Goal: Use online tool/utility: Utilize a website feature to perform a specific function

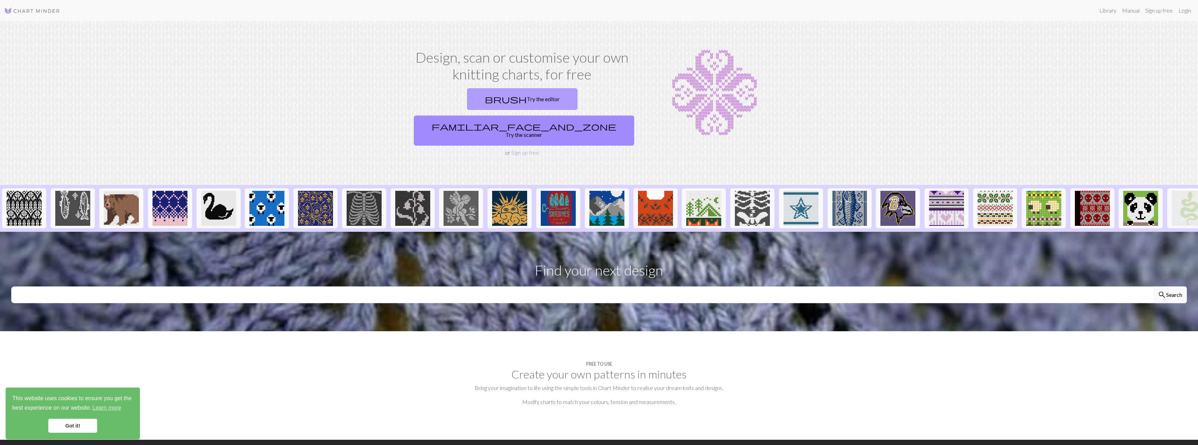
click at [473, 97] on link "brush Try the editor" at bounding box center [522, 99] width 111 height 22
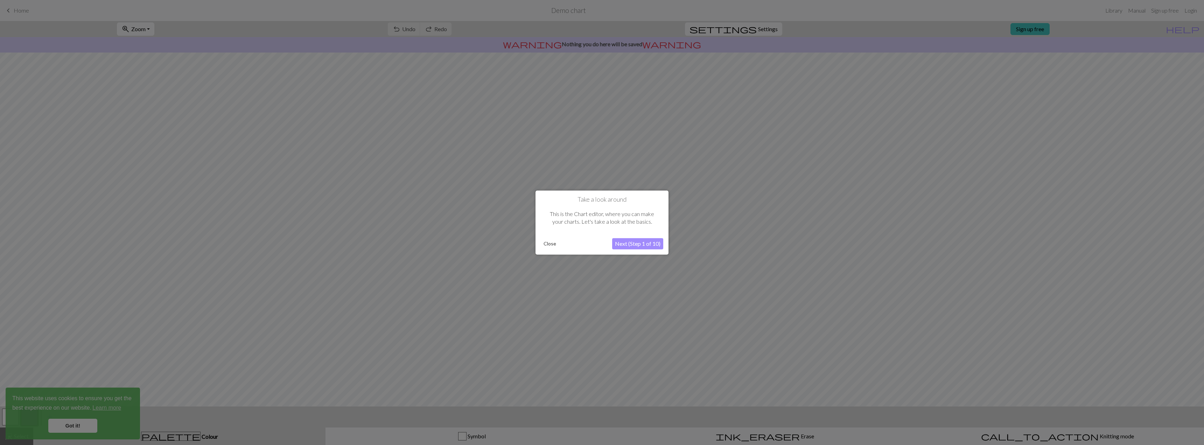
click at [629, 243] on button "Next (Step 1 of 10)" at bounding box center [637, 243] width 51 height 11
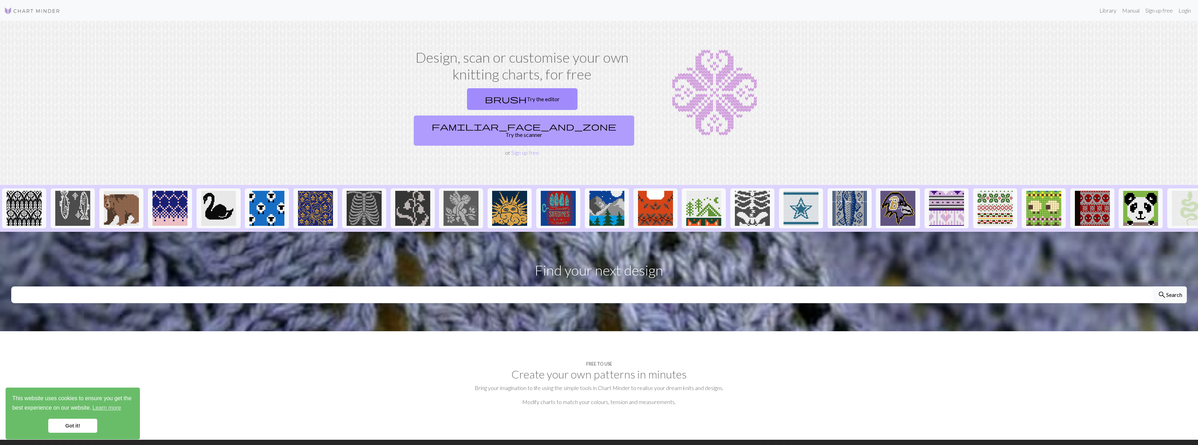
click at [557, 121] on span "familiar_face_and_zone" at bounding box center [524, 126] width 185 height 10
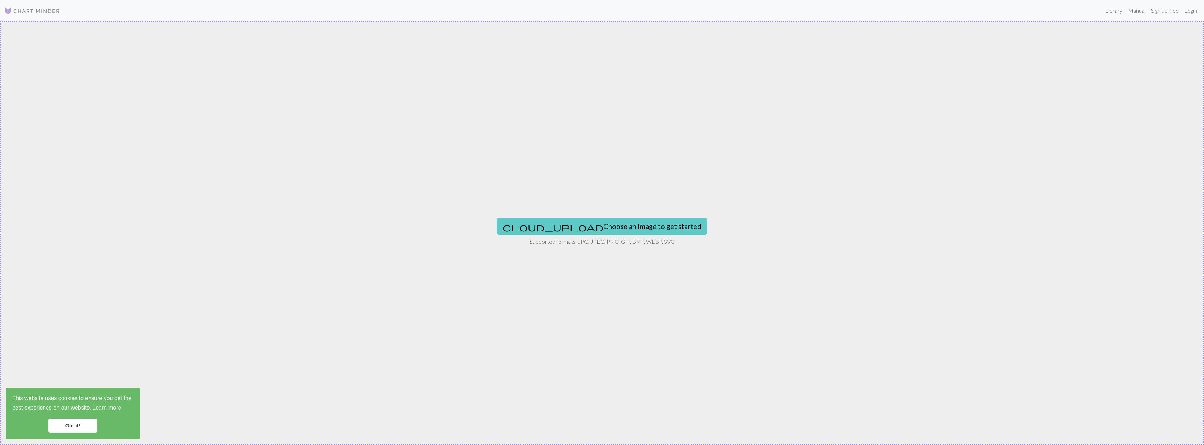
click at [608, 224] on button "cloud_upload Choose an image to get started" at bounding box center [601, 226] width 211 height 17
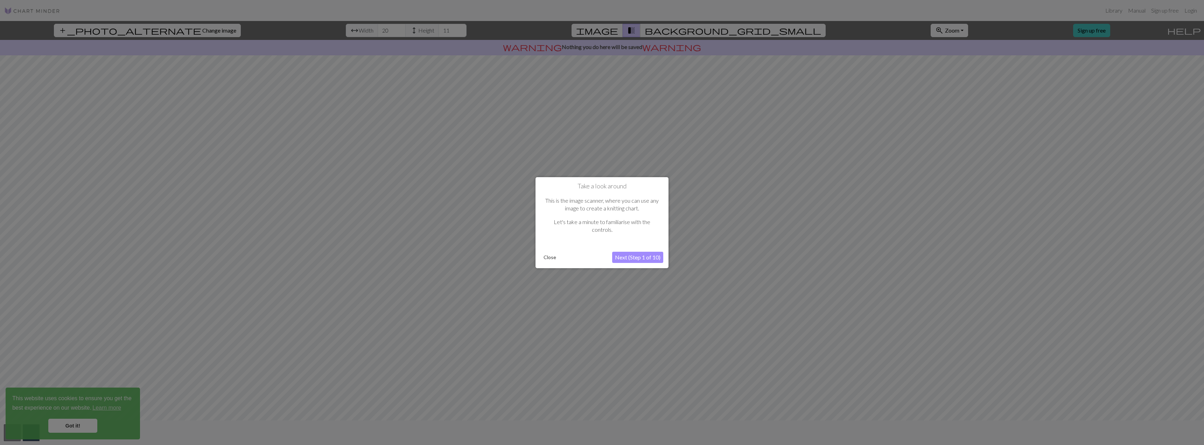
click at [633, 256] on button "Next (Step 1 of 10)" at bounding box center [637, 257] width 51 height 11
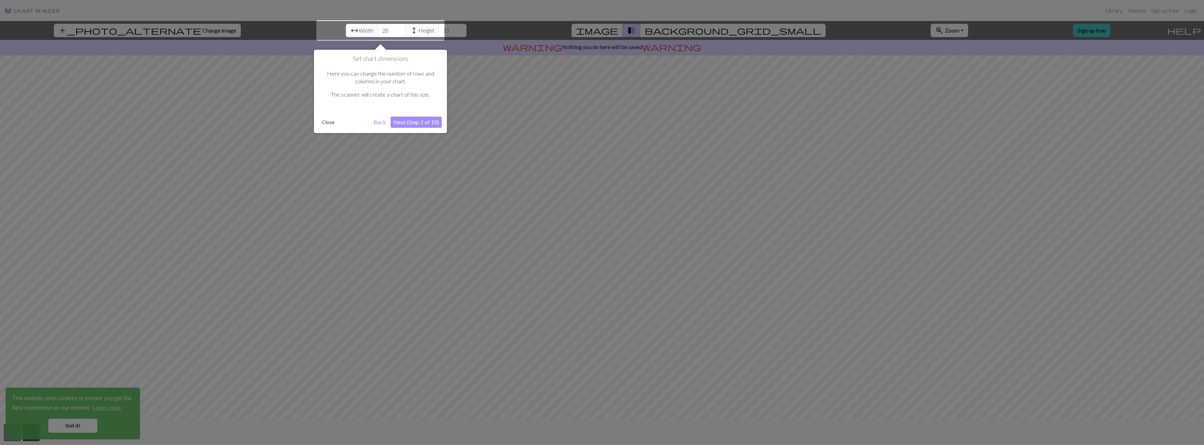
click at [331, 30] on div at bounding box center [380, 30] width 128 height 20
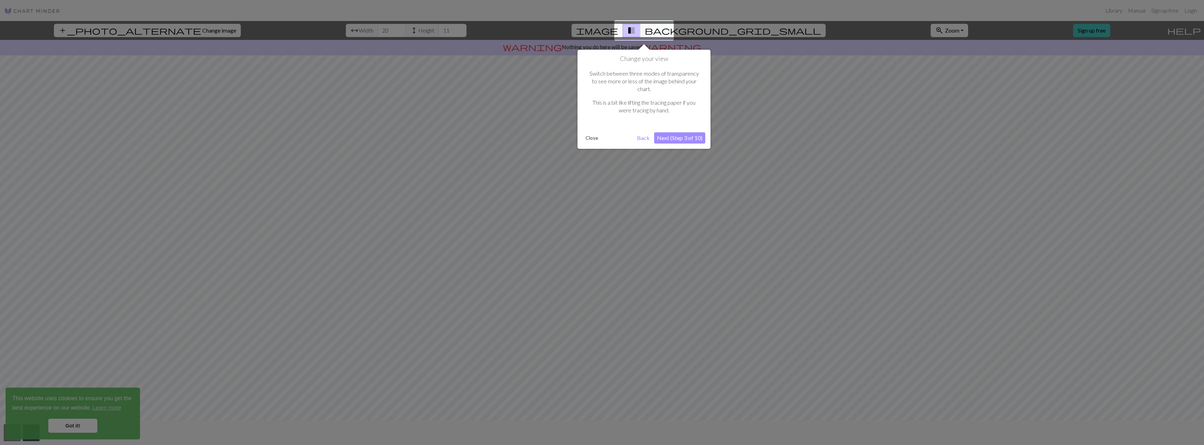
click at [325, 30] on div at bounding box center [602, 222] width 1204 height 445
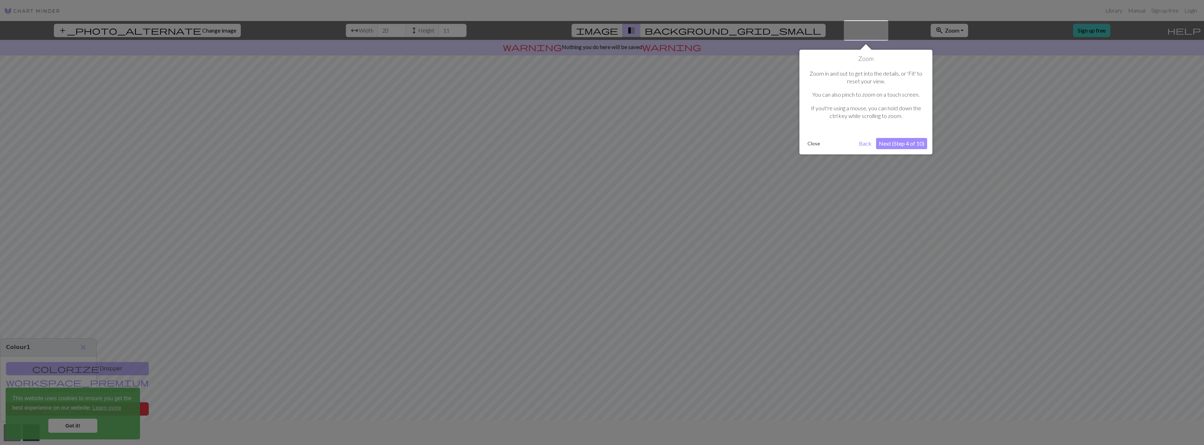
click at [327, 30] on div at bounding box center [602, 222] width 1204 height 445
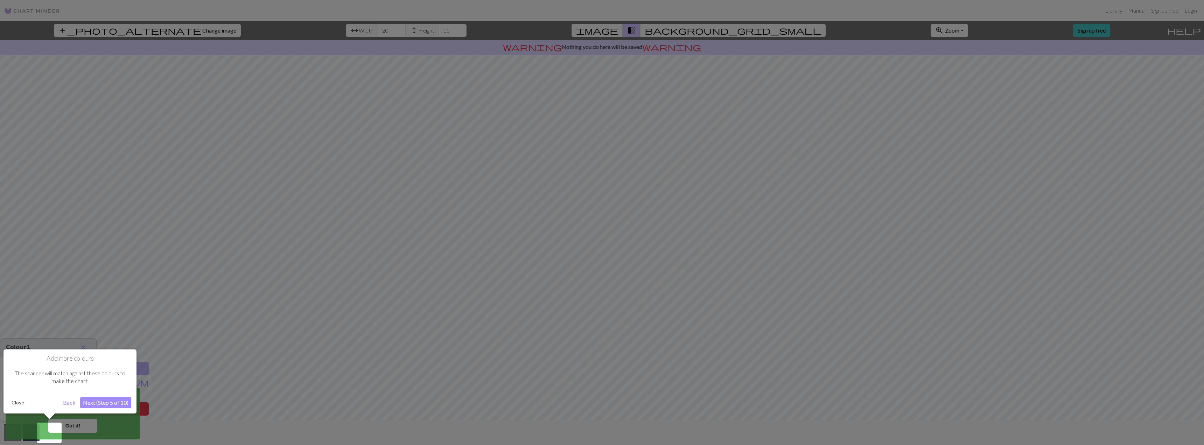
click at [327, 30] on div at bounding box center [602, 222] width 1204 height 445
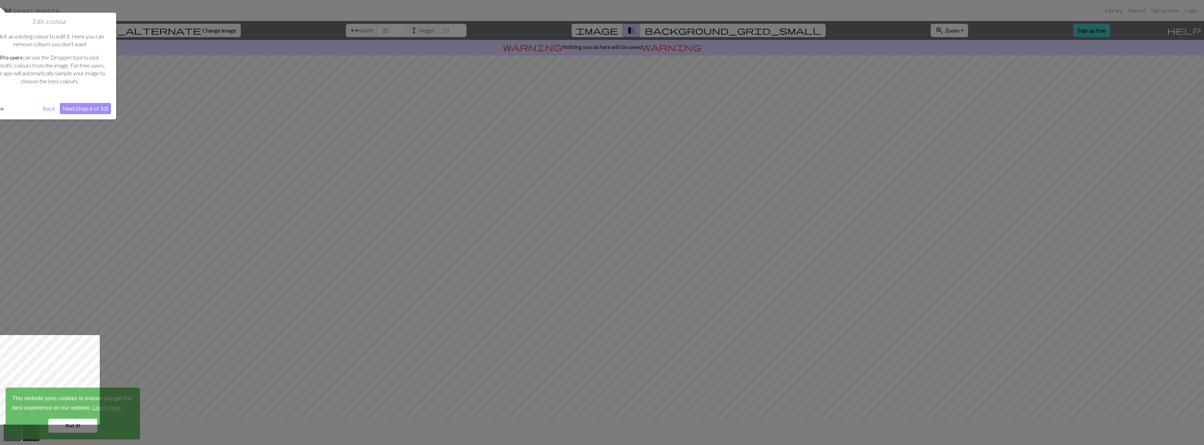
click at [327, 30] on div at bounding box center [602, 222] width 1204 height 445
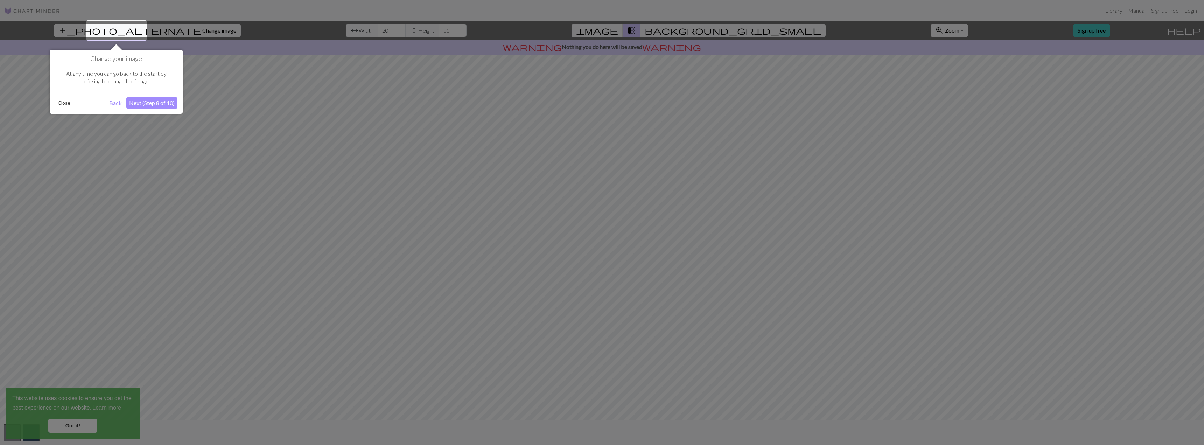
click at [327, 30] on div at bounding box center [602, 222] width 1204 height 445
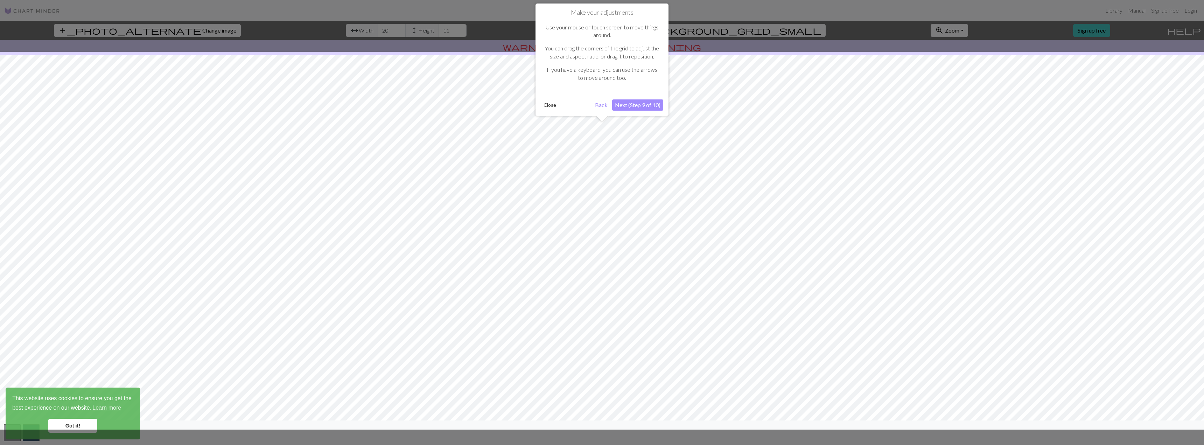
click at [327, 30] on div at bounding box center [602, 222] width 1204 height 445
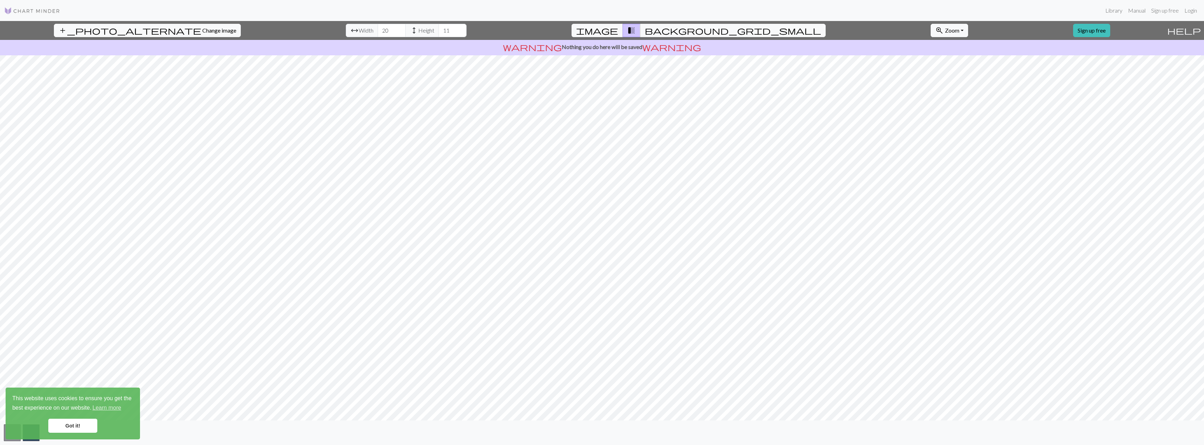
click at [350, 31] on span "arrow_range" at bounding box center [354, 31] width 8 height 10
click at [663, 32] on span "background_grid_small" at bounding box center [732, 31] width 176 height 10
click at [635, 31] on span "transition_fade" at bounding box center [631, 31] width 8 height 10
click at [618, 34] on span "image" at bounding box center [597, 31] width 42 height 10
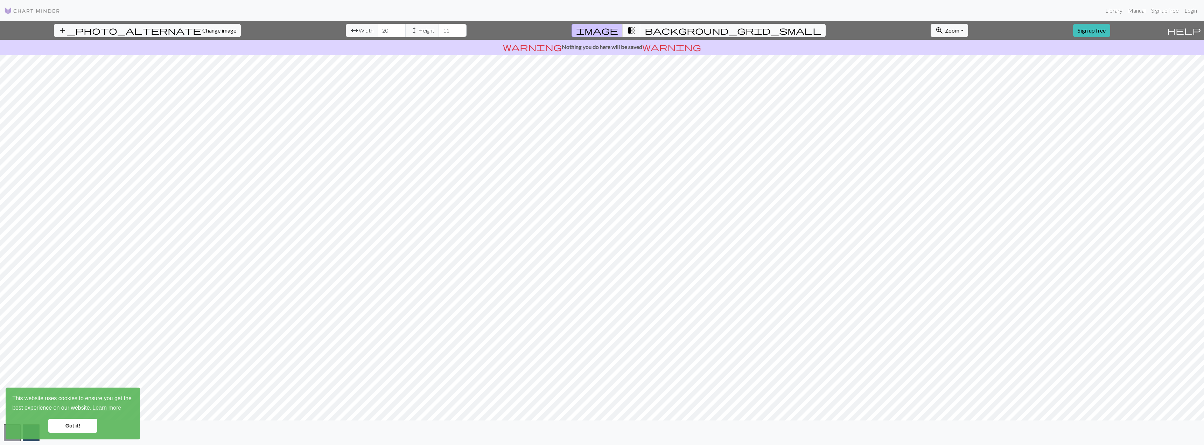
click at [86, 425] on link "Got it!" at bounding box center [72, 425] width 49 height 14
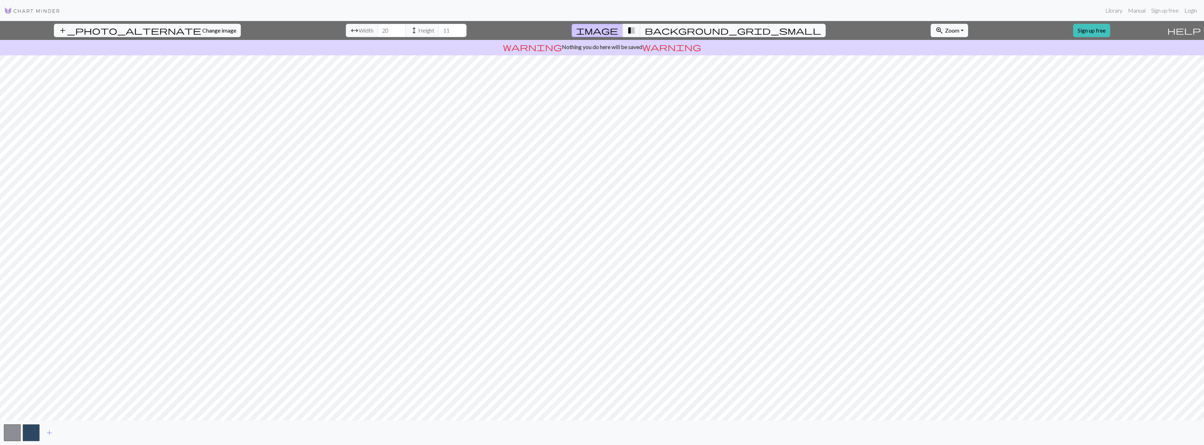
click at [10, 433] on body "This website uses cookies to ensure you get the best experience on our website.…" at bounding box center [602, 222] width 1204 height 445
click at [34, 436] on button "button" at bounding box center [31, 432] width 17 height 17
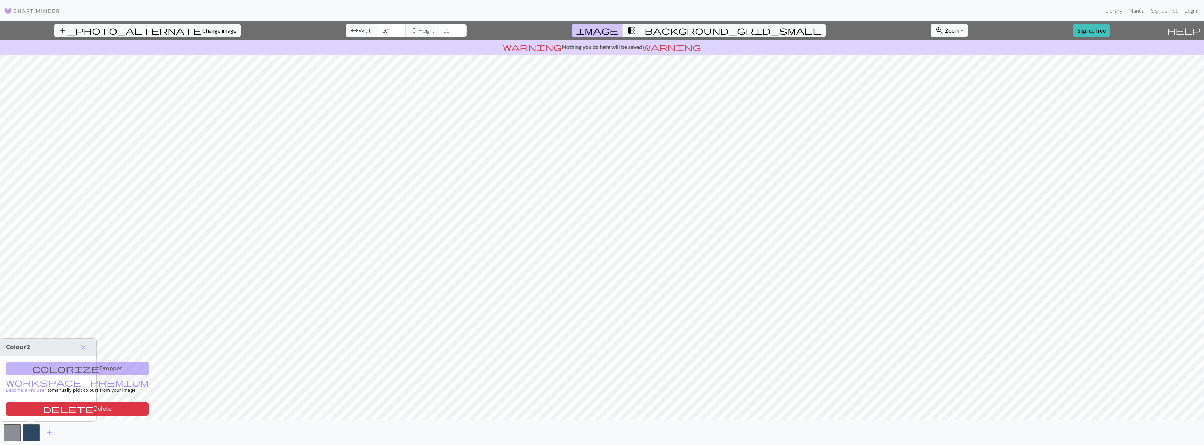
click at [49, 370] on div "colorize Dropper workspace_premium Become a Pro user to manually pick colours f…" at bounding box center [48, 388] width 96 height 65
drag, startPoint x: 30, startPoint y: 370, endPoint x: 96, endPoint y: 363, distance: 66.1
click at [30, 370] on div "colorize Dropper workspace_premium Become a Pro user to manually pick colours f…" at bounding box center [48, 388] width 96 height 65
drag, startPoint x: 84, startPoint y: 348, endPoint x: 89, endPoint y: 348, distance: 4.9
click at [85, 348] on span "close" at bounding box center [83, 347] width 8 height 10
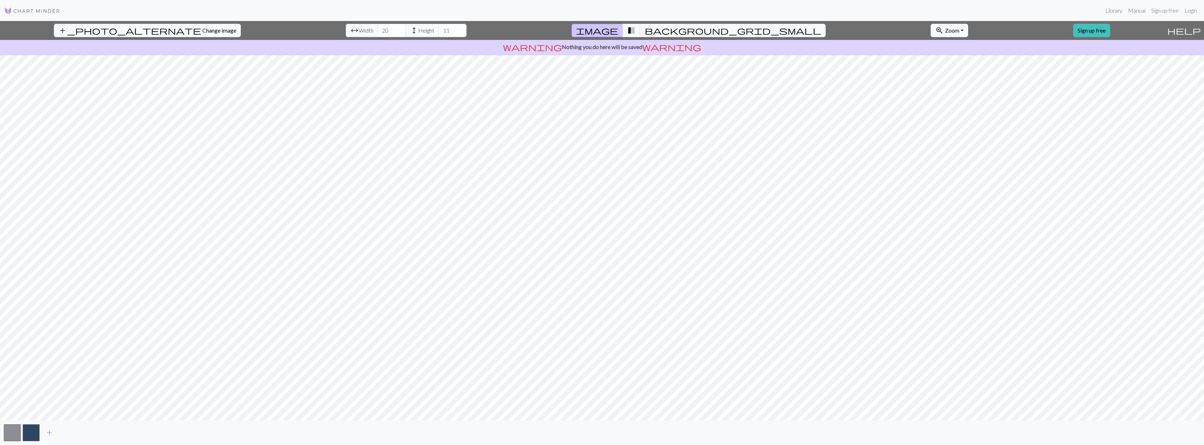
click at [930, 27] on button "zoom_in Zoom Zoom" at bounding box center [948, 30] width 37 height 13
click at [931, 105] on button "150%" at bounding box center [958, 107] width 55 height 11
click at [930, 28] on button "zoom_in Zoom Zoom" at bounding box center [948, 30] width 37 height 13
click at [931, 46] on button "Fit all" at bounding box center [958, 45] width 55 height 11
click at [930, 30] on button "zoom_in Zoom Zoom" at bounding box center [948, 30] width 37 height 13
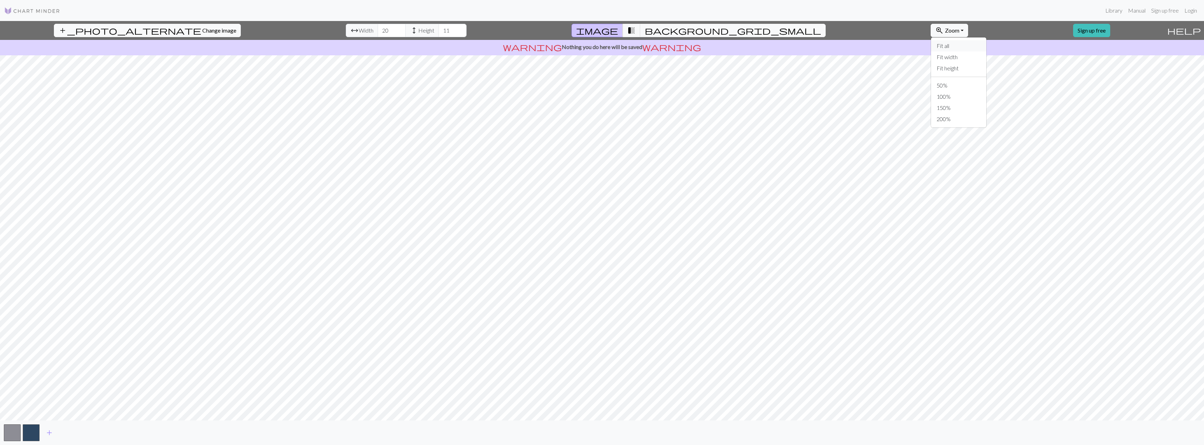
click at [931, 47] on button "Fit all" at bounding box center [958, 45] width 55 height 11
click at [945, 31] on span "Zoom" at bounding box center [952, 30] width 14 height 7
click at [700, 34] on div "add_photo_alternate Change image arrow_range Width 20 height Height 11 image tr…" at bounding box center [582, 30] width 1164 height 19
click at [350, 29] on span "arrow_range" at bounding box center [354, 31] width 8 height 10
drag, startPoint x: 338, startPoint y: 31, endPoint x: 353, endPoint y: 28, distance: 15.4
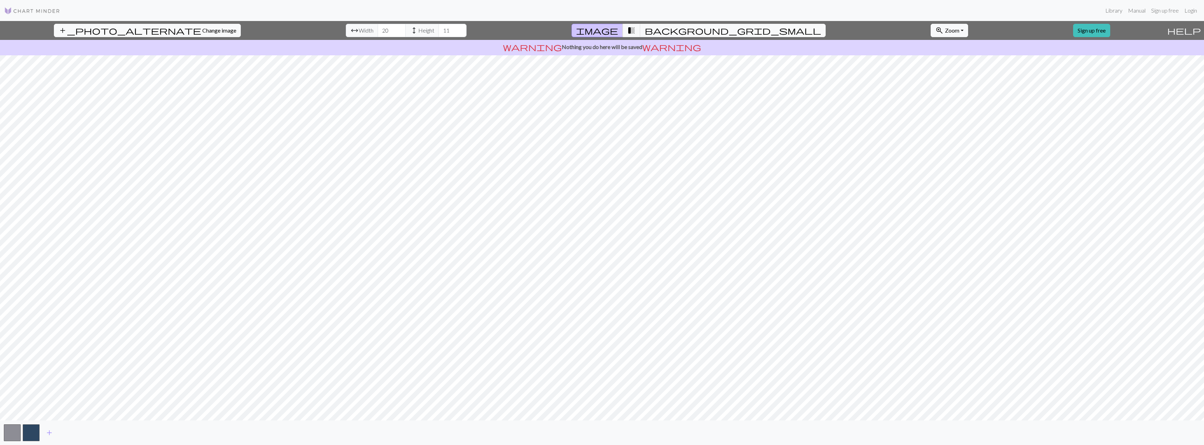
click at [359, 30] on span "Width" at bounding box center [366, 30] width 15 height 8
drag, startPoint x: 364, startPoint y: 28, endPoint x: 369, endPoint y: 31, distance: 6.6
click at [378, 28] on input "20" at bounding box center [392, 30] width 28 height 13
type input "2"
type input "50"
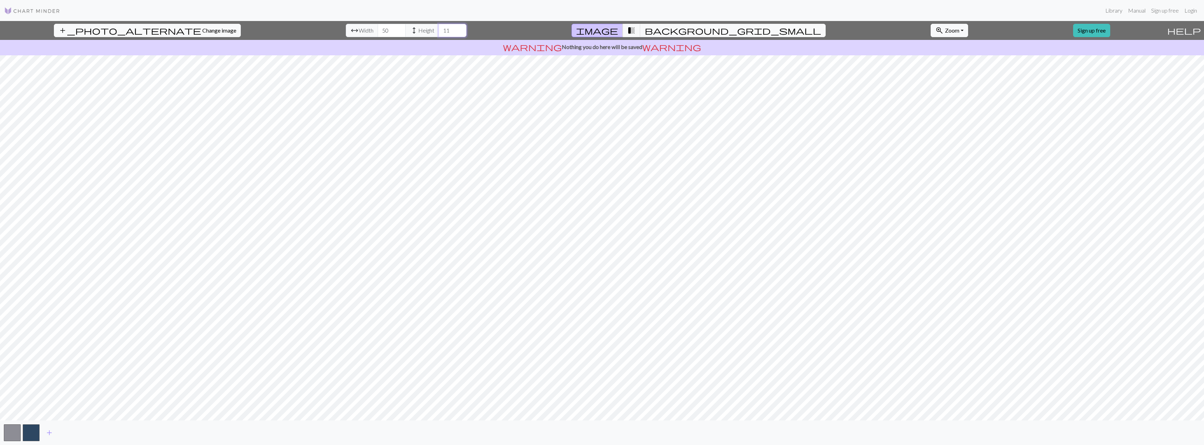
click at [438, 31] on input "11" at bounding box center [452, 30] width 28 height 13
type input "1"
type input "100"
click at [378, 31] on input "50" at bounding box center [392, 30] width 28 height 13
type input "5"
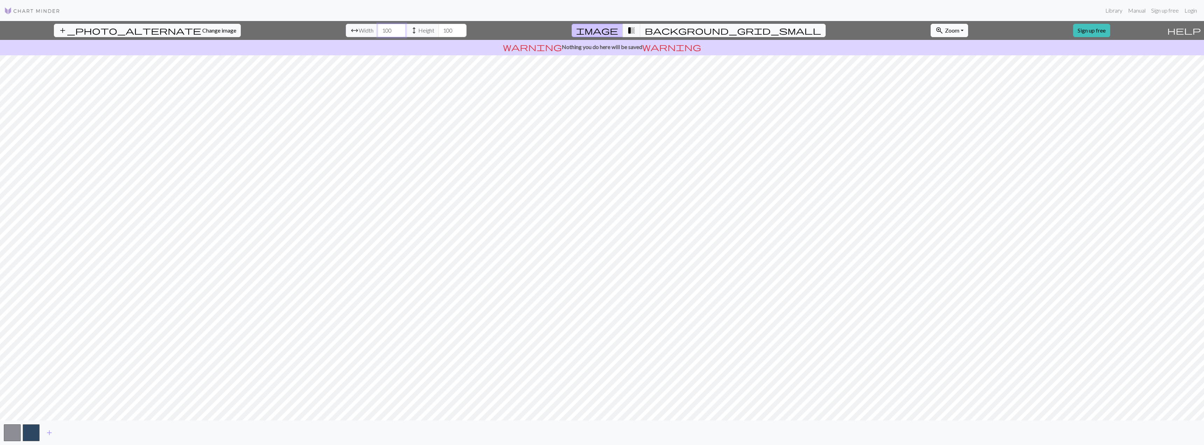
type input "100"
click at [935, 29] on span "zoom_in" at bounding box center [939, 31] width 8 height 10
click at [931, 83] on button "50%" at bounding box center [958, 85] width 55 height 11
click at [930, 29] on button "zoom_in Zoom Zoom" at bounding box center [948, 30] width 37 height 13
click at [931, 95] on button "100%" at bounding box center [958, 96] width 55 height 11
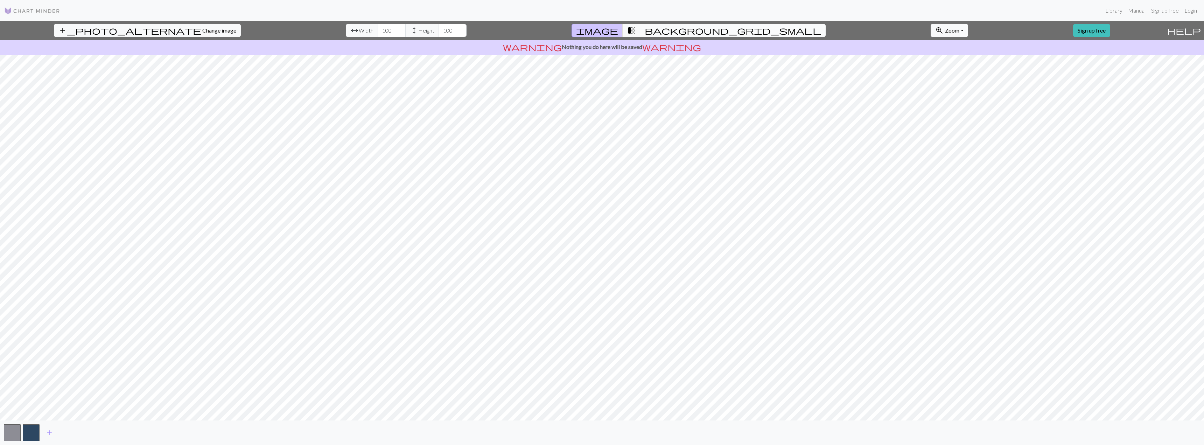
click at [656, 32] on button "background_grid_small" at bounding box center [732, 30] width 185 height 13
click at [618, 29] on span "image" at bounding box center [597, 31] width 42 height 10
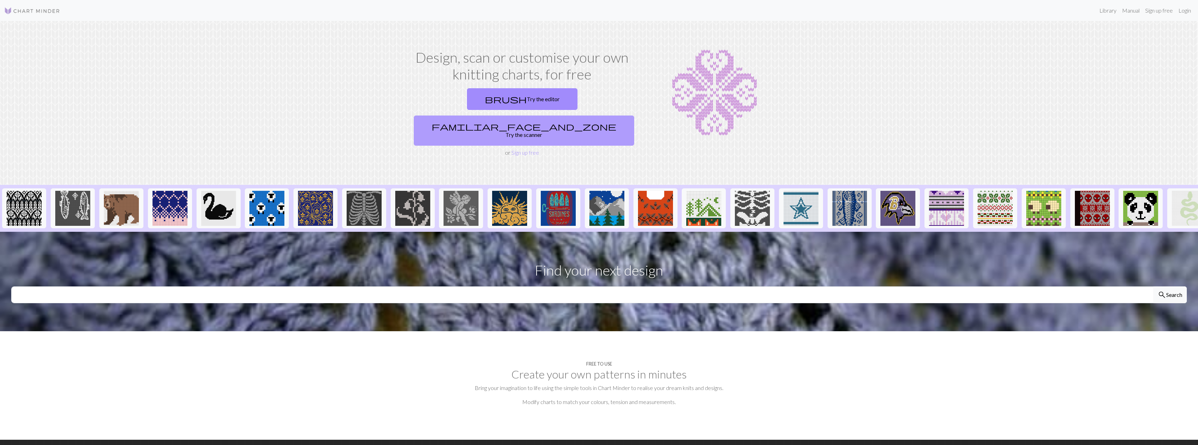
click at [579, 115] on link "familiar_face_and_zone Try the scanner" at bounding box center [524, 130] width 220 height 30
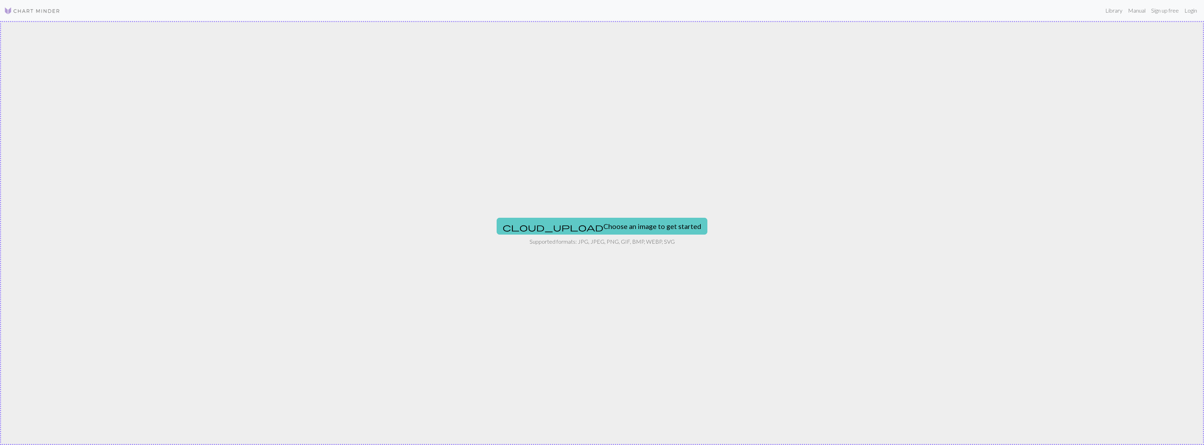
click at [606, 224] on button "cloud_upload Choose an image to get started" at bounding box center [601, 226] width 211 height 17
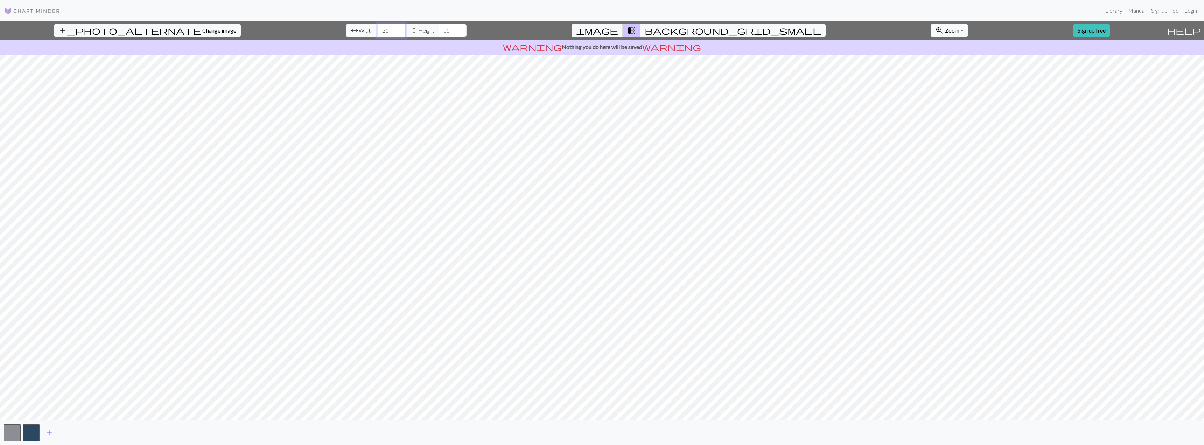
click at [378, 27] on input "21" at bounding box center [392, 30] width 28 height 13
click at [378, 34] on input "20" at bounding box center [392, 30] width 28 height 13
click at [378, 28] on input "21" at bounding box center [392, 30] width 28 height 13
click at [378, 27] on input "22" at bounding box center [392, 30] width 28 height 13
click at [378, 27] on input "23" at bounding box center [392, 30] width 28 height 13
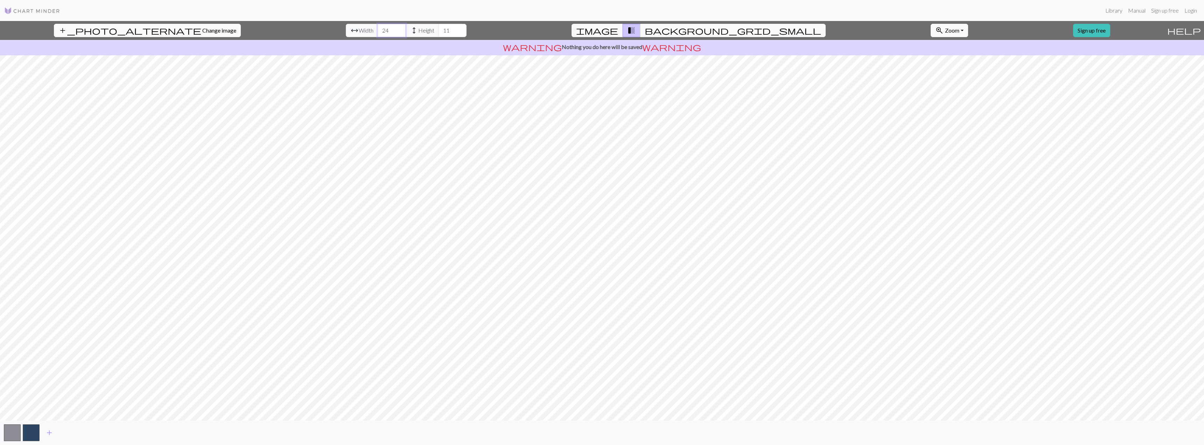
click at [378, 27] on input "24" at bounding box center [392, 30] width 28 height 13
click at [378, 27] on input "25" at bounding box center [392, 30] width 28 height 13
click at [378, 28] on input "26" at bounding box center [392, 30] width 28 height 13
type input "27"
click at [378, 28] on input "27" at bounding box center [392, 30] width 28 height 13
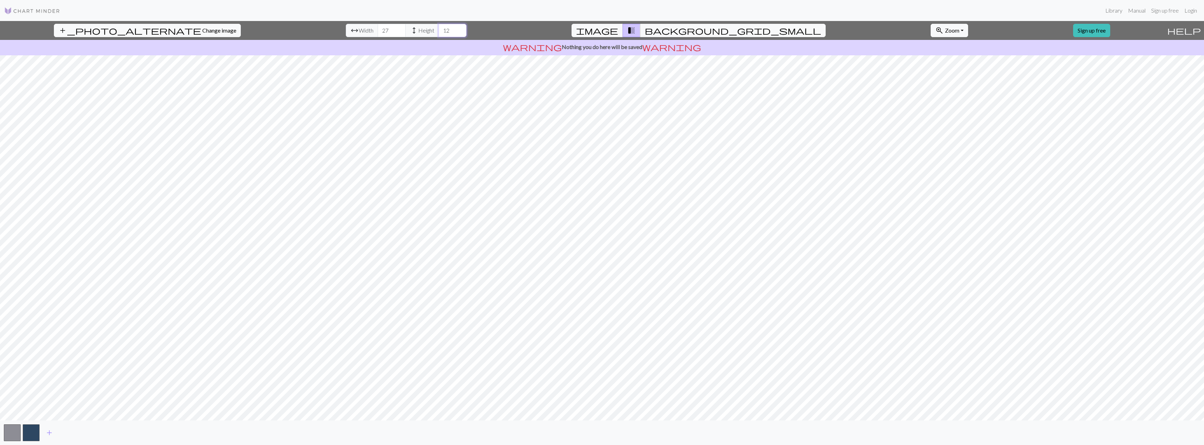
click at [438, 28] on input "12" at bounding box center [452, 30] width 28 height 13
click at [438, 28] on input "13" at bounding box center [452, 30] width 28 height 13
click at [438, 28] on input "14" at bounding box center [452, 30] width 28 height 13
click at [438, 28] on input "15" at bounding box center [452, 30] width 28 height 13
click at [438, 28] on input "16" at bounding box center [452, 30] width 28 height 13
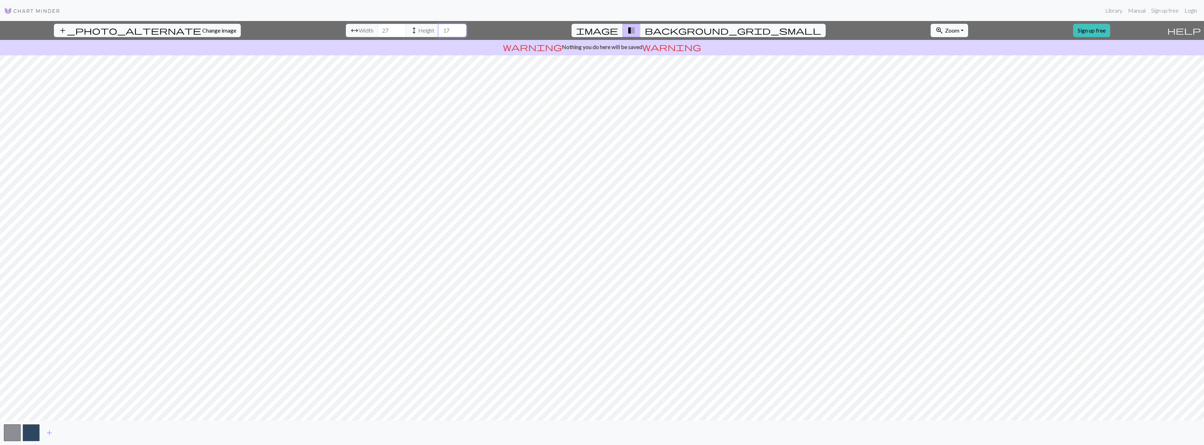
click at [438, 28] on input "17" at bounding box center [452, 30] width 28 height 13
click at [438, 28] on input "18" at bounding box center [452, 30] width 28 height 13
click at [438, 28] on input "19" at bounding box center [452, 30] width 28 height 13
click at [438, 28] on input "20" at bounding box center [452, 30] width 28 height 13
click at [438, 28] on input "21" at bounding box center [452, 30] width 28 height 13
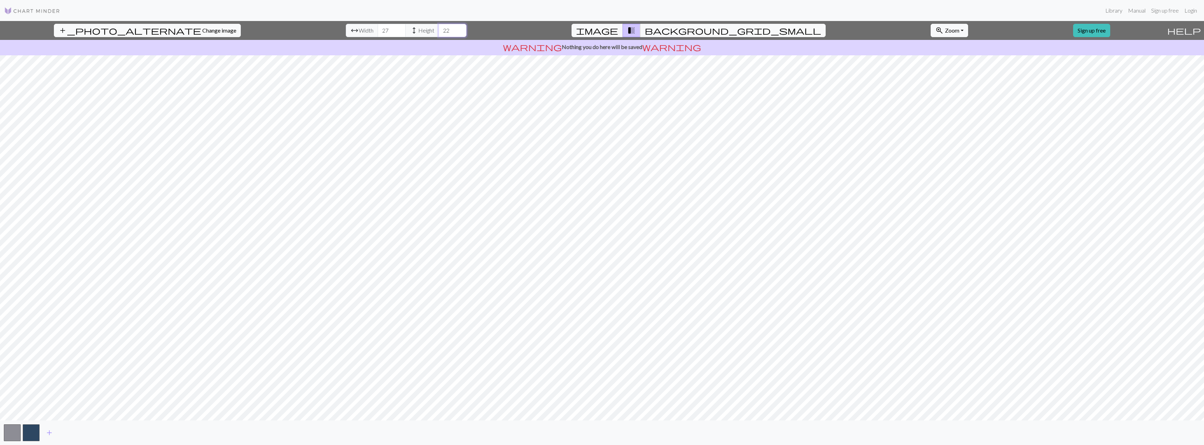
click at [438, 28] on input "22" at bounding box center [452, 30] width 28 height 13
click at [438, 28] on input "23" at bounding box center [452, 30] width 28 height 13
click at [438, 28] on input "24" at bounding box center [452, 30] width 28 height 13
click at [438, 28] on input "25" at bounding box center [452, 30] width 28 height 13
click at [438, 28] on input "26" at bounding box center [452, 30] width 28 height 13
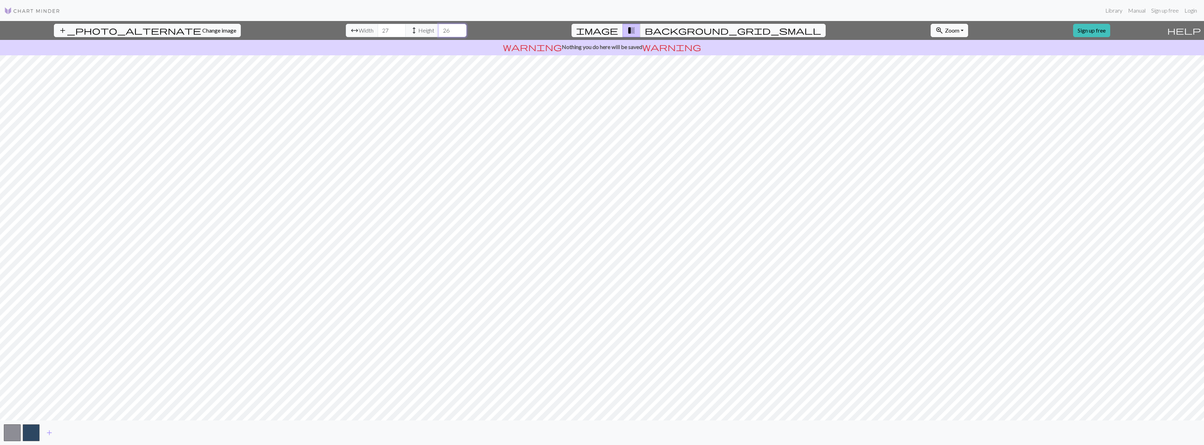
click at [438, 28] on input "26" at bounding box center [452, 30] width 28 height 13
click at [438, 29] on input "27" at bounding box center [452, 30] width 28 height 13
click at [438, 29] on input "28" at bounding box center [452, 30] width 28 height 13
click at [438, 29] on input "29" at bounding box center [452, 30] width 28 height 13
click at [438, 29] on input "30" at bounding box center [452, 30] width 28 height 13
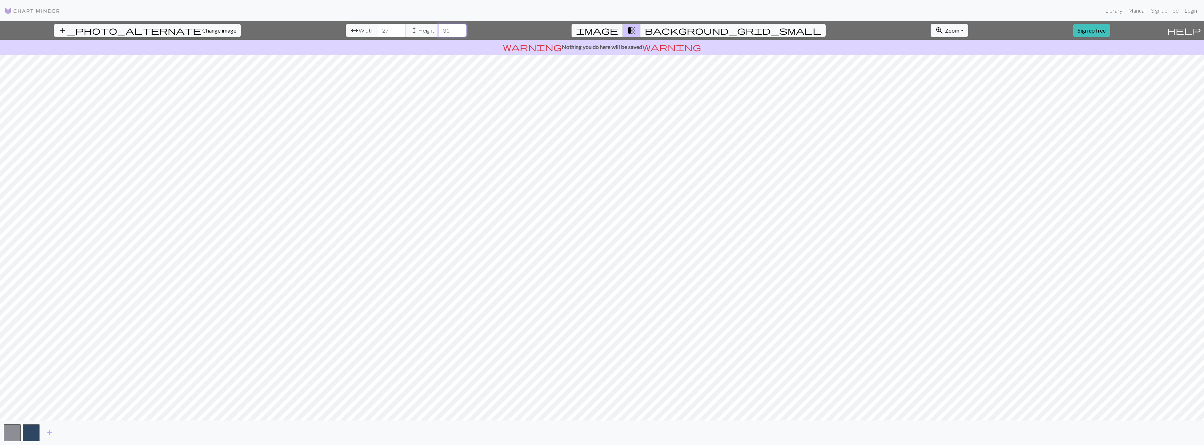
click at [438, 29] on input "31" at bounding box center [452, 30] width 28 height 13
click at [438, 29] on input "32" at bounding box center [452, 30] width 28 height 13
click at [438, 29] on input "33" at bounding box center [452, 30] width 28 height 13
click at [438, 29] on input "34" at bounding box center [452, 30] width 28 height 13
click at [438, 29] on input "35" at bounding box center [452, 30] width 28 height 13
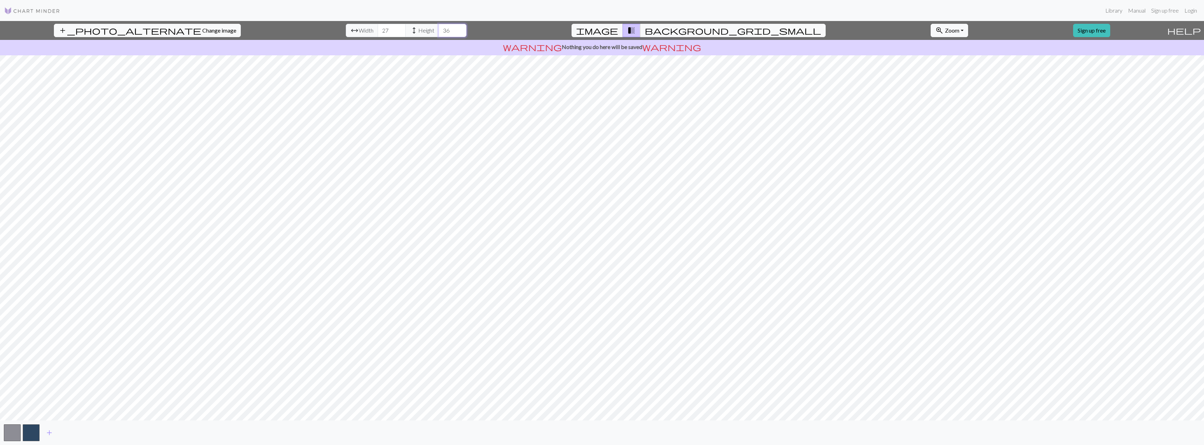
click at [438, 29] on input "36" at bounding box center [452, 30] width 28 height 13
click at [438, 29] on input "37" at bounding box center [452, 30] width 28 height 13
click at [438, 30] on input "38" at bounding box center [452, 30] width 28 height 13
click at [438, 30] on input "39" at bounding box center [452, 30] width 28 height 13
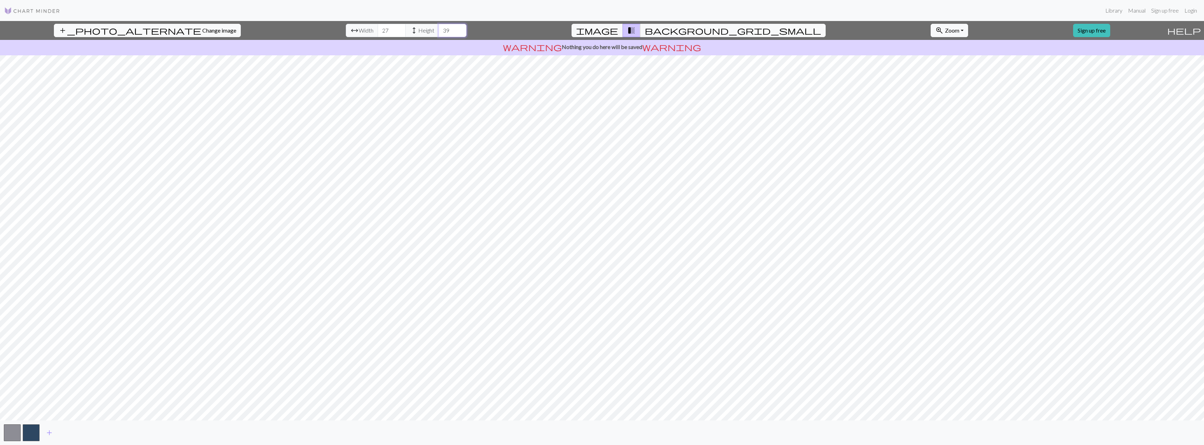
click at [438, 30] on input "39" at bounding box center [452, 30] width 28 height 13
click at [438, 28] on input "40" at bounding box center [452, 30] width 28 height 13
click at [438, 28] on input "41" at bounding box center [452, 30] width 28 height 13
click at [438, 28] on input "42" at bounding box center [452, 30] width 28 height 13
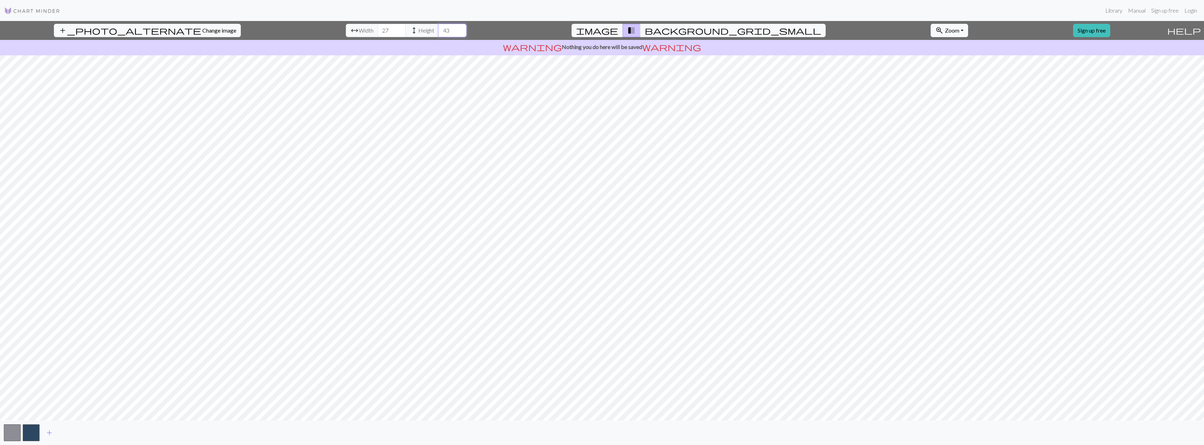
click at [438, 28] on input "43" at bounding box center [452, 30] width 28 height 13
click at [438, 29] on input "44" at bounding box center [452, 30] width 28 height 13
click at [438, 29] on input "45" at bounding box center [452, 30] width 28 height 13
click at [438, 29] on input "46" at bounding box center [452, 30] width 28 height 13
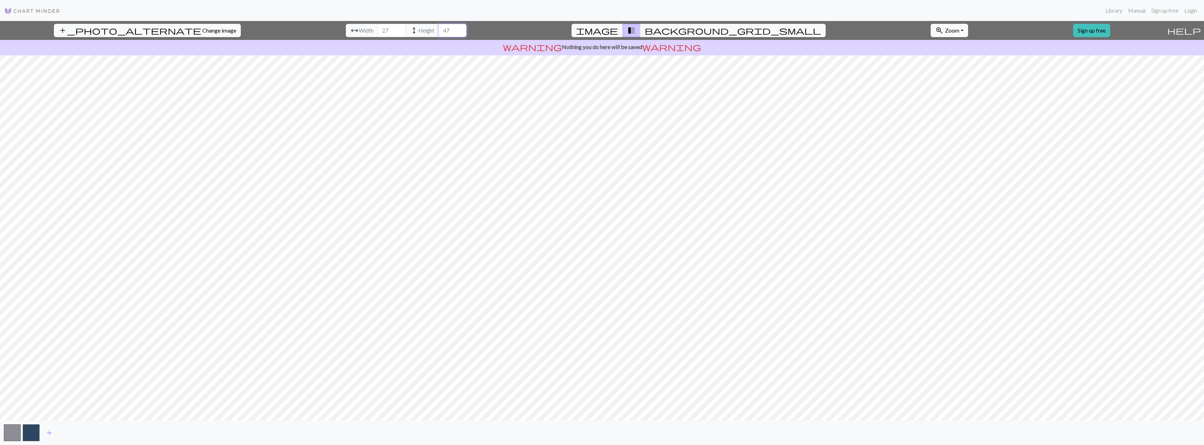
click at [438, 29] on input "47" at bounding box center [452, 30] width 28 height 13
click at [438, 29] on input "48" at bounding box center [452, 30] width 28 height 13
click at [438, 29] on input "49" at bounding box center [452, 30] width 28 height 13
click at [438, 29] on input "50" at bounding box center [452, 30] width 28 height 13
click at [438, 29] on input "51" at bounding box center [452, 30] width 28 height 13
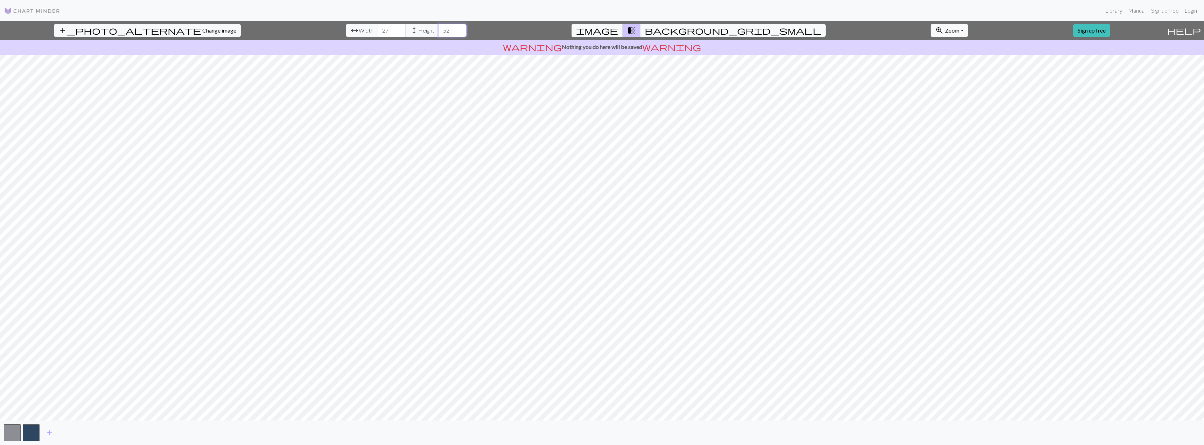
click at [438, 29] on input "52" at bounding box center [452, 30] width 28 height 13
click at [438, 29] on input "53" at bounding box center [452, 30] width 28 height 13
click at [438, 29] on input "54" at bounding box center [452, 30] width 28 height 13
click at [438, 29] on input "55" at bounding box center [452, 30] width 28 height 13
click at [438, 29] on input "56" at bounding box center [452, 30] width 28 height 13
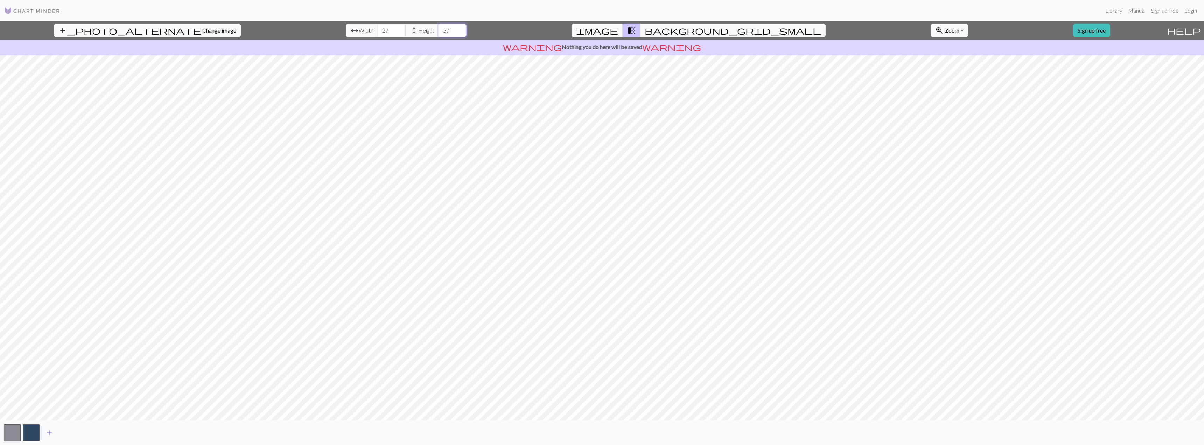
click at [438, 29] on input "57" at bounding box center [452, 30] width 28 height 13
click at [438, 29] on input "58" at bounding box center [452, 30] width 28 height 13
click at [438, 29] on input "59" at bounding box center [452, 30] width 28 height 13
click at [438, 29] on input "60" at bounding box center [452, 30] width 28 height 13
click at [438, 29] on input "61" at bounding box center [452, 30] width 28 height 13
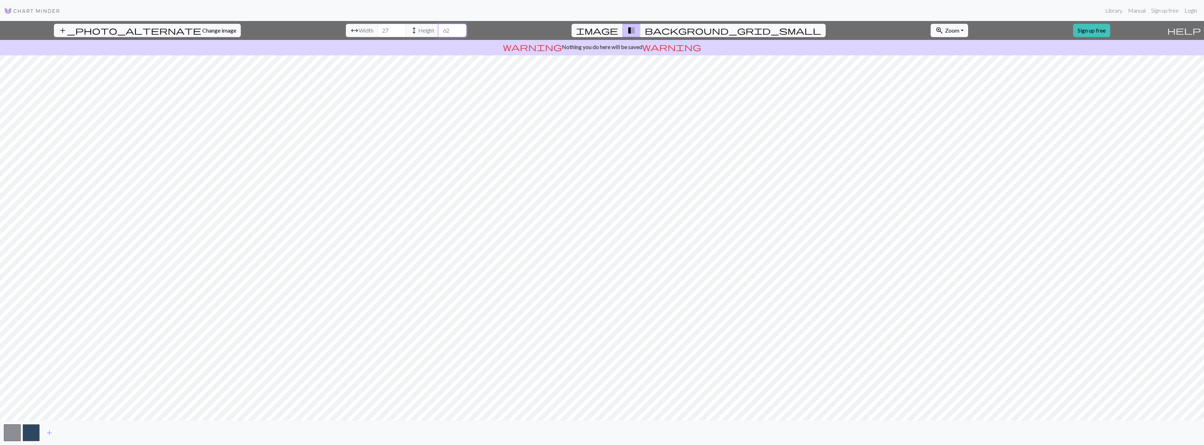
click at [438, 29] on input "62" at bounding box center [452, 30] width 28 height 13
click at [438, 28] on input "63" at bounding box center [452, 30] width 28 height 13
click at [438, 28] on input "64" at bounding box center [452, 30] width 28 height 13
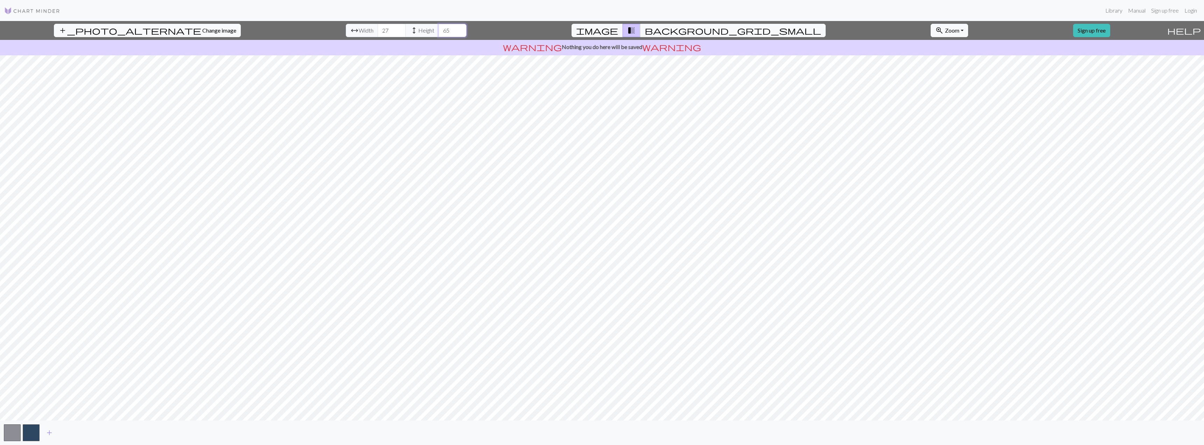
click at [438, 28] on input "65" at bounding box center [452, 30] width 28 height 13
click at [438, 28] on input "66" at bounding box center [452, 30] width 28 height 13
click at [438, 28] on input "67" at bounding box center [452, 30] width 28 height 13
click at [438, 28] on input "68" at bounding box center [452, 30] width 28 height 13
click at [438, 28] on input "69" at bounding box center [452, 30] width 28 height 13
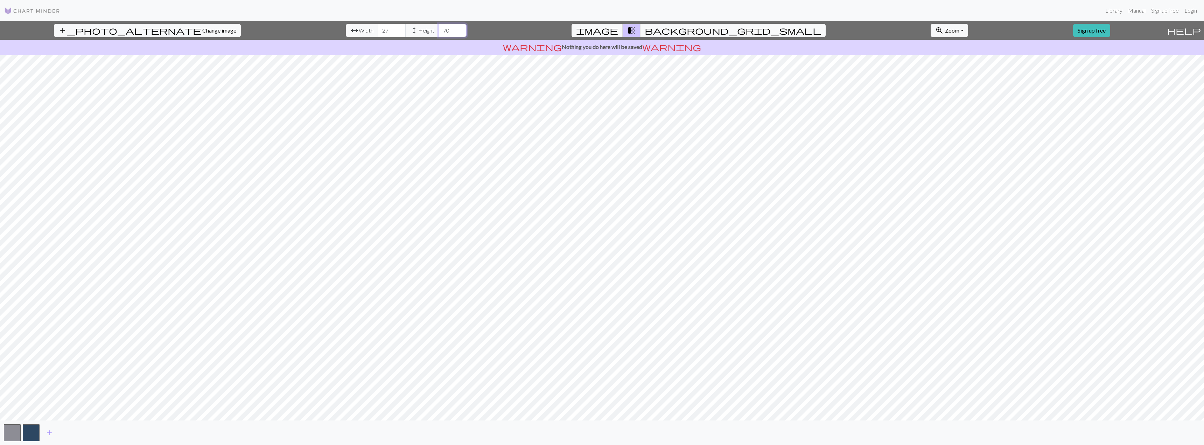
click at [438, 28] on input "70" at bounding box center [452, 30] width 28 height 13
click at [438, 28] on input "71" at bounding box center [452, 30] width 28 height 13
click at [438, 28] on input "72" at bounding box center [452, 30] width 28 height 13
click at [438, 28] on input "73" at bounding box center [452, 30] width 28 height 13
click at [438, 28] on input "74" at bounding box center [452, 30] width 28 height 13
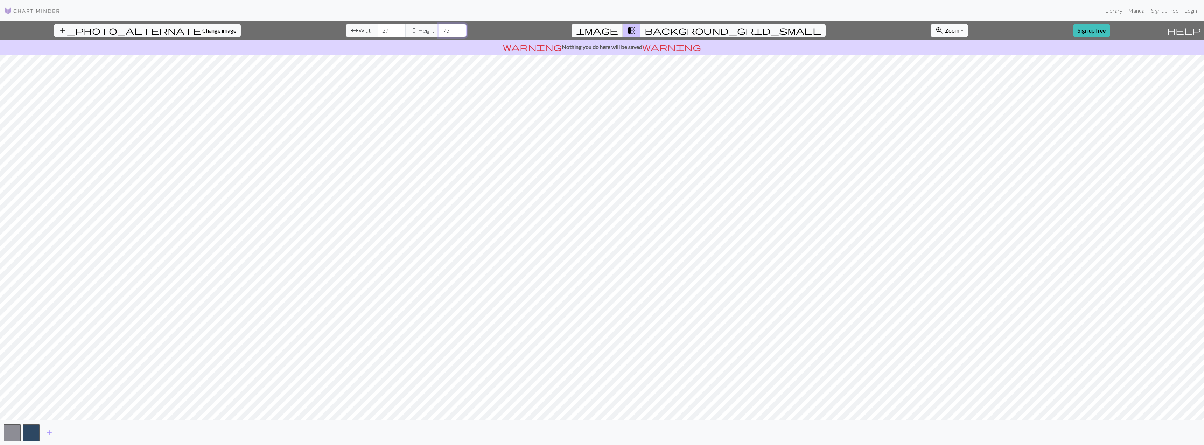
click at [438, 28] on input "75" at bounding box center [452, 30] width 28 height 13
click at [438, 28] on input "76" at bounding box center [452, 30] width 28 height 13
click at [438, 28] on input "77" at bounding box center [452, 30] width 28 height 13
click at [438, 28] on input "78" at bounding box center [452, 30] width 28 height 13
click at [438, 28] on input "79" at bounding box center [452, 30] width 28 height 13
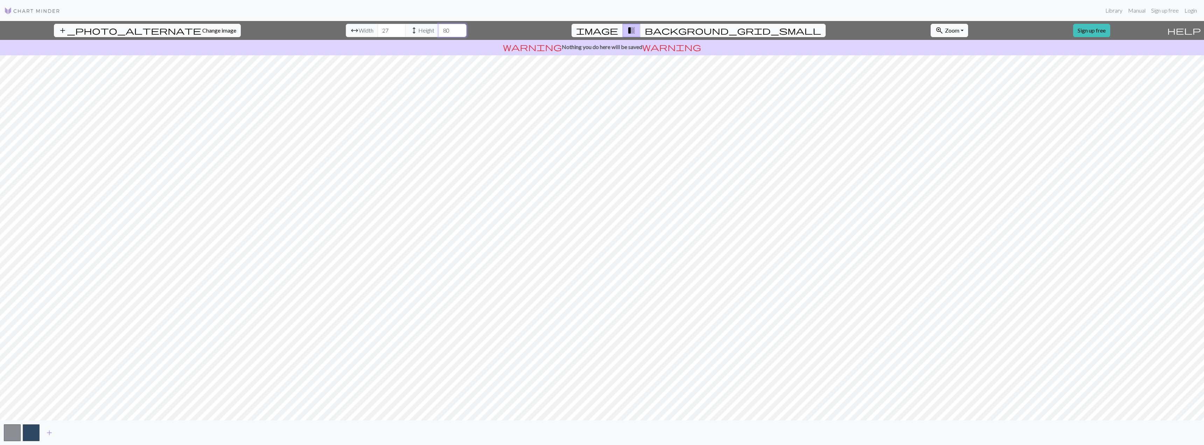
click at [438, 28] on input "80" at bounding box center [452, 30] width 28 height 13
click at [438, 28] on input "81" at bounding box center [452, 30] width 28 height 13
click at [438, 28] on input "82" at bounding box center [452, 30] width 28 height 13
click at [438, 28] on input "83" at bounding box center [452, 30] width 28 height 13
click at [438, 28] on input "84" at bounding box center [452, 30] width 28 height 13
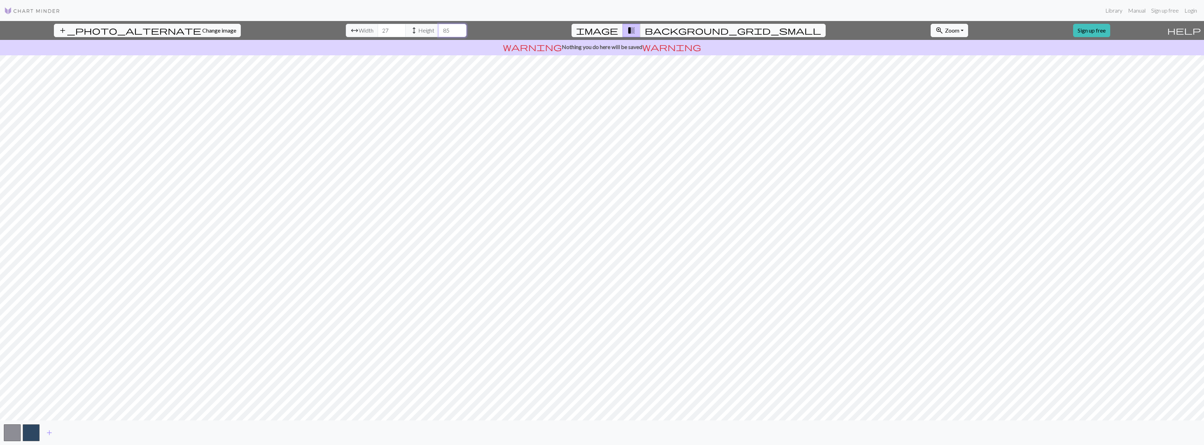
click at [438, 28] on input "85" at bounding box center [452, 30] width 28 height 13
click at [438, 28] on input "86" at bounding box center [452, 30] width 28 height 13
click at [438, 28] on input "87" at bounding box center [452, 30] width 28 height 13
click at [438, 28] on input "88" at bounding box center [452, 30] width 28 height 13
type input "89"
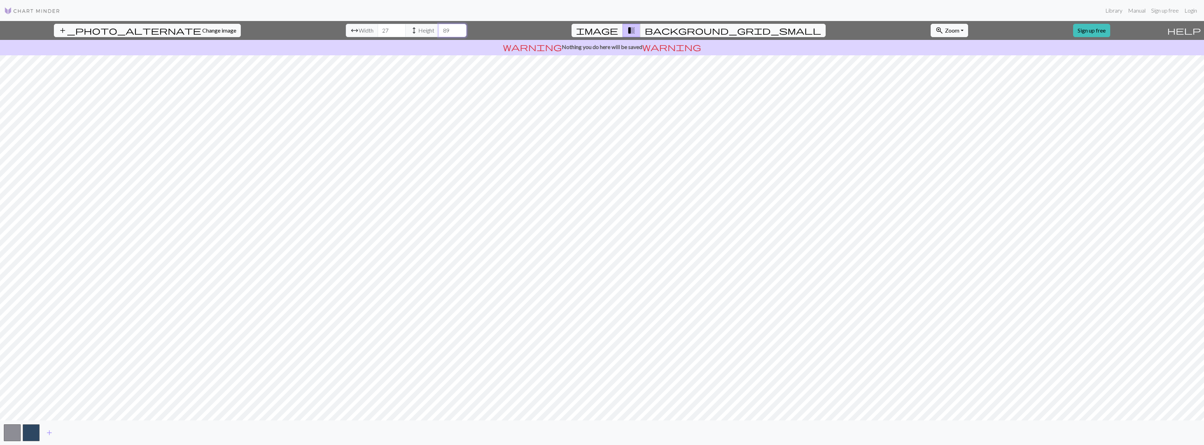
click at [438, 28] on input "89" at bounding box center [452, 30] width 28 height 13
click at [378, 28] on input "28" at bounding box center [392, 30] width 28 height 13
click at [378, 28] on input "29" at bounding box center [392, 30] width 28 height 13
click at [378, 28] on input "30" at bounding box center [392, 30] width 28 height 13
click at [378, 28] on input "31" at bounding box center [392, 30] width 28 height 13
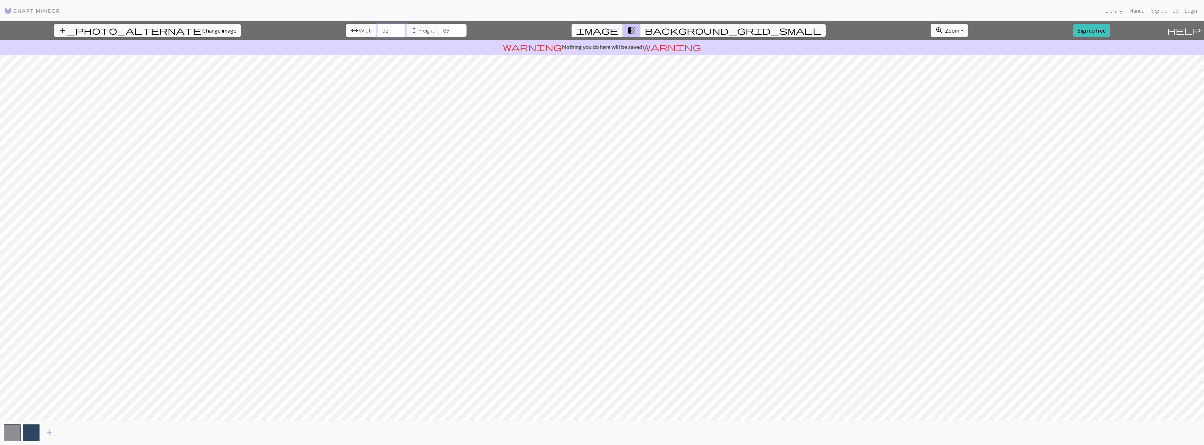
click at [378, 28] on input "32" at bounding box center [392, 30] width 28 height 13
click at [378, 28] on input "33" at bounding box center [392, 30] width 28 height 13
click at [378, 28] on input "34" at bounding box center [392, 30] width 28 height 13
click at [378, 28] on input "35" at bounding box center [392, 30] width 28 height 13
click at [378, 28] on input "36" at bounding box center [392, 30] width 28 height 13
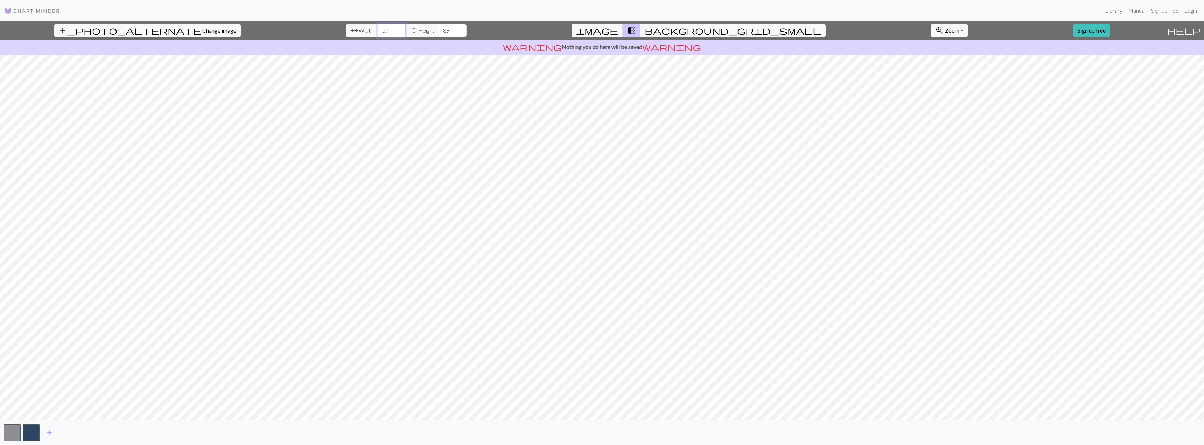
click at [378, 28] on input "37" at bounding box center [392, 30] width 28 height 13
click at [378, 28] on input "38" at bounding box center [392, 30] width 28 height 13
click at [378, 28] on input "39" at bounding box center [392, 30] width 28 height 13
click at [378, 28] on input "40" at bounding box center [392, 30] width 28 height 13
click at [378, 28] on input "41" at bounding box center [392, 30] width 28 height 13
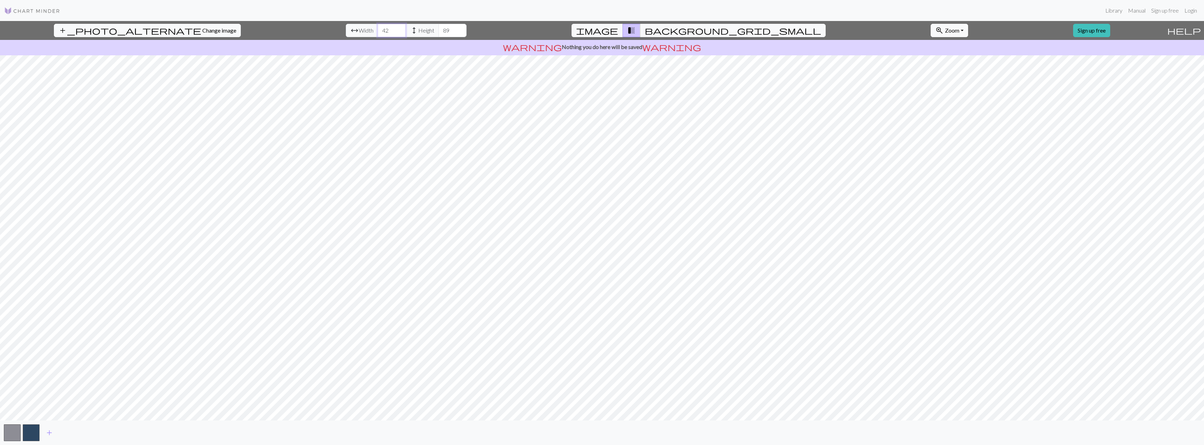
click at [378, 28] on input "42" at bounding box center [392, 30] width 28 height 13
click at [378, 28] on input "43" at bounding box center [392, 30] width 28 height 13
click at [378, 28] on input "44" at bounding box center [392, 30] width 28 height 13
click at [378, 28] on input "45" at bounding box center [392, 30] width 28 height 13
type input "46"
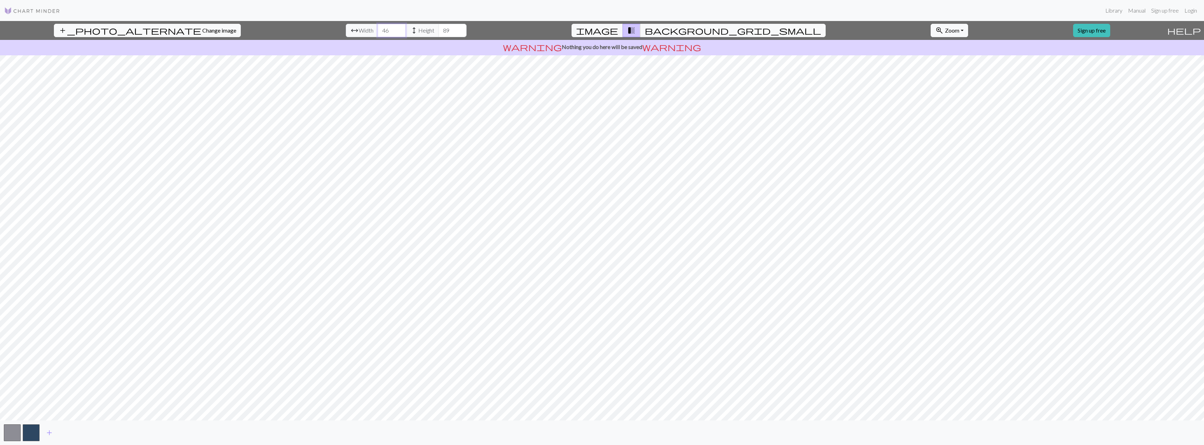
click at [378, 28] on input "46" at bounding box center [392, 30] width 28 height 13
click at [438, 33] on input "88" at bounding box center [452, 30] width 28 height 13
click at [438, 33] on input "87" at bounding box center [452, 30] width 28 height 13
click at [438, 33] on input "86" at bounding box center [452, 30] width 28 height 13
click at [438, 33] on input "85" at bounding box center [452, 30] width 28 height 13
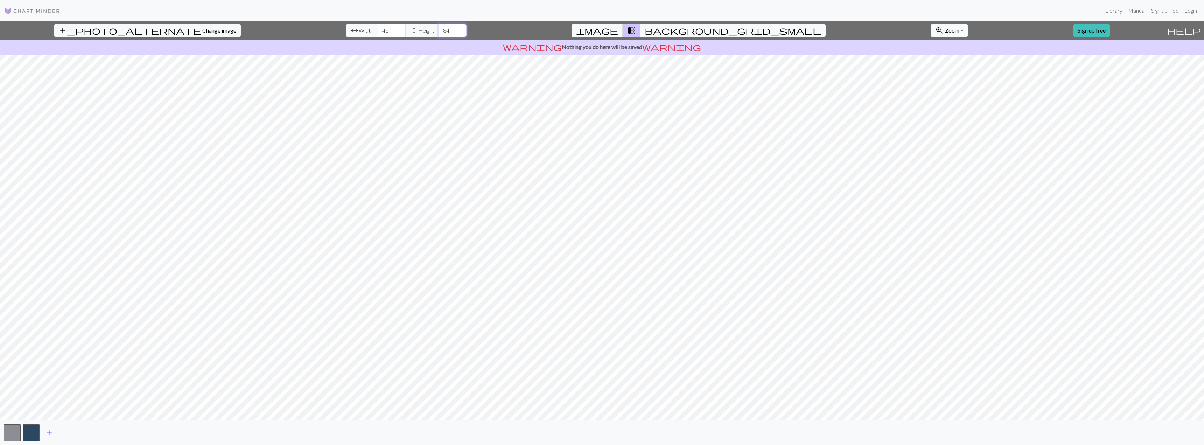
click at [438, 33] on input "84" at bounding box center [452, 30] width 28 height 13
click at [438, 34] on input "84" at bounding box center [452, 30] width 28 height 13
click at [438, 32] on input "83" at bounding box center [452, 30] width 28 height 13
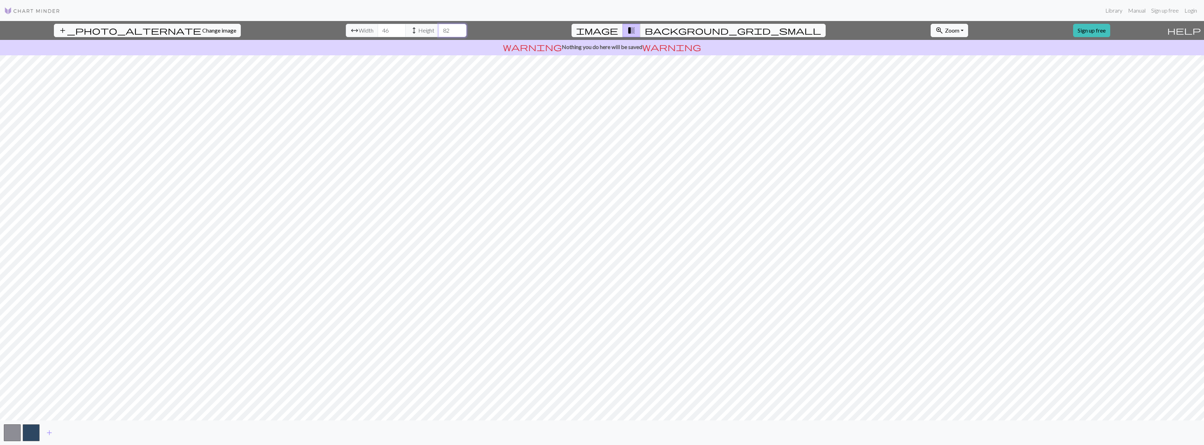
click at [438, 32] on input "82" at bounding box center [452, 30] width 28 height 13
click at [438, 32] on input "81" at bounding box center [452, 30] width 28 height 13
click at [438, 32] on input "80" at bounding box center [452, 30] width 28 height 13
click at [438, 32] on input "79" at bounding box center [452, 30] width 28 height 13
click at [438, 32] on input "78" at bounding box center [452, 30] width 28 height 13
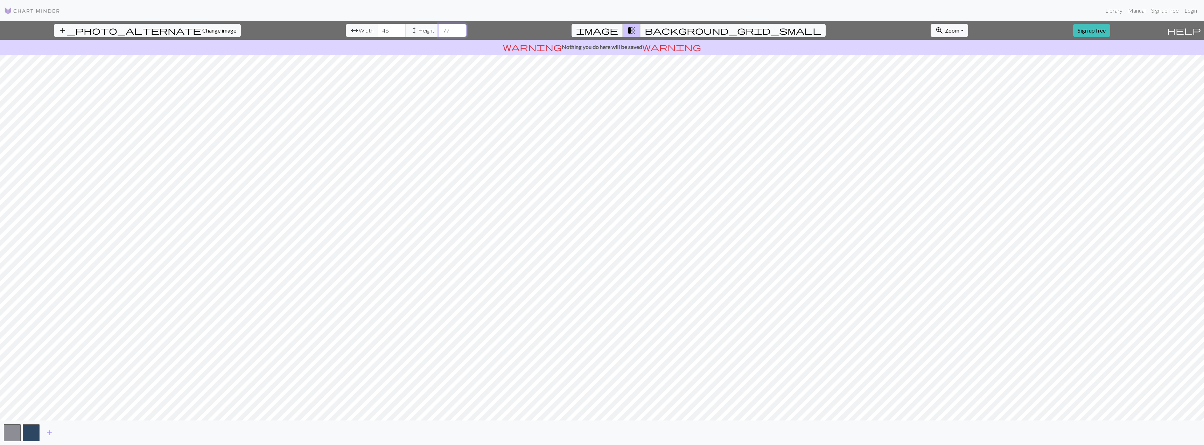
click at [438, 32] on input "77" at bounding box center [452, 30] width 28 height 13
click at [438, 33] on input "76" at bounding box center [452, 30] width 28 height 13
click at [438, 33] on input "75" at bounding box center [452, 30] width 28 height 13
type input "74"
click at [438, 33] on input "74" at bounding box center [452, 30] width 28 height 13
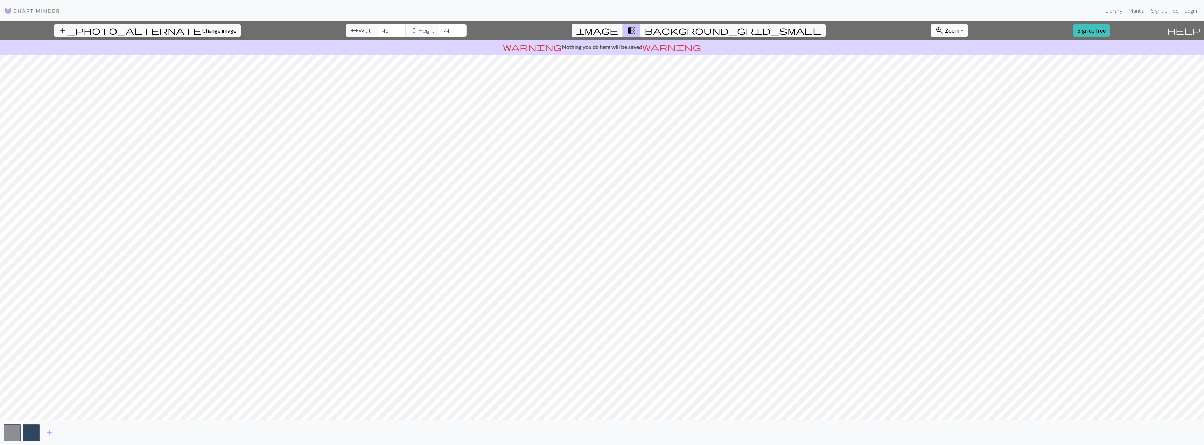
click at [618, 31] on span "image" at bounding box center [597, 31] width 42 height 10
click at [635, 33] on span "transition_fade" at bounding box center [631, 31] width 8 height 10
click at [666, 31] on button "background_grid_small" at bounding box center [732, 30] width 185 height 13
click at [635, 31] on span "transition_fade" at bounding box center [631, 31] width 8 height 10
click at [618, 33] on span "image" at bounding box center [597, 31] width 42 height 10
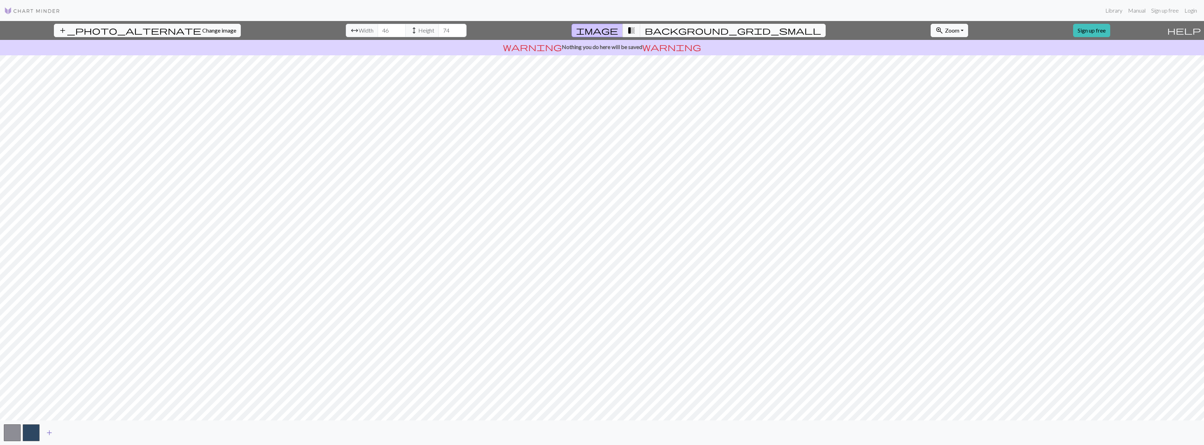
click at [46, 433] on span "add" at bounding box center [49, 433] width 8 height 10
click at [68, 432] on span "add" at bounding box center [68, 433] width 8 height 10
click at [87, 436] on span "add" at bounding box center [87, 433] width 8 height 10
click at [105, 436] on span "add" at bounding box center [106, 433] width 8 height 10
click at [126, 434] on span "add" at bounding box center [125, 433] width 8 height 10
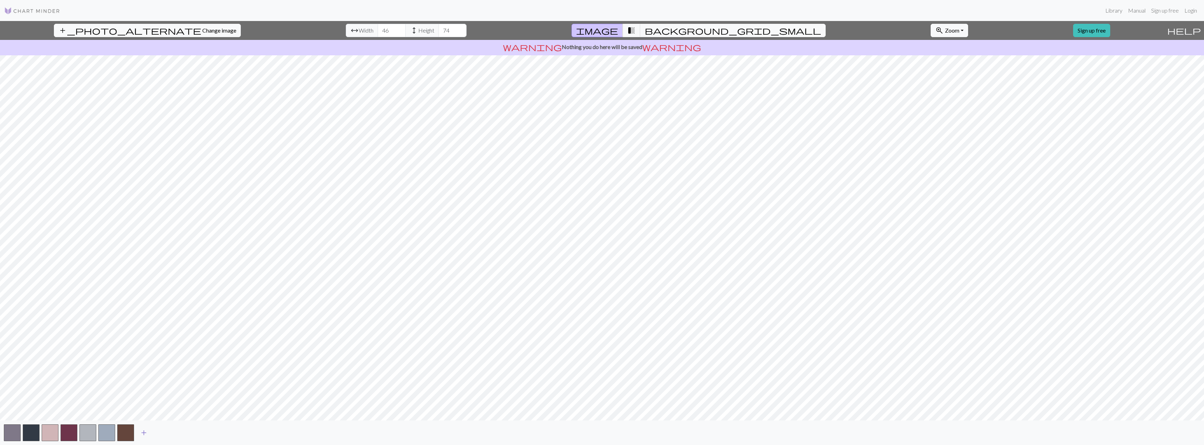
click at [144, 433] on span "add" at bounding box center [144, 433] width 8 height 10
click at [161, 433] on span "add" at bounding box center [162, 433] width 8 height 10
click at [183, 434] on span "add" at bounding box center [181, 433] width 8 height 10
click at [204, 435] on span "add" at bounding box center [200, 433] width 8 height 10
click at [218, 433] on span "add" at bounding box center [219, 433] width 8 height 10
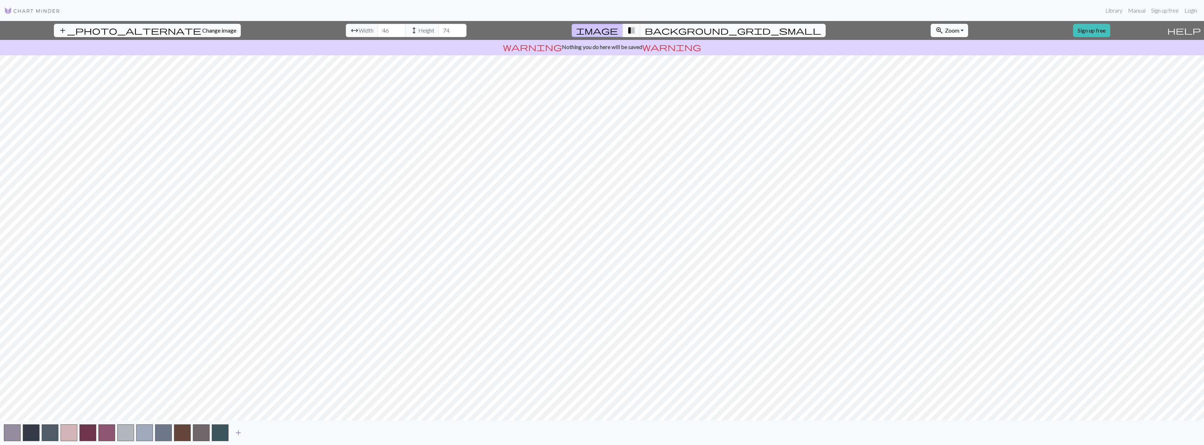
click at [240, 433] on span "add" at bounding box center [238, 433] width 8 height 10
click at [258, 435] on span "add" at bounding box center [257, 433] width 8 height 10
click at [272, 434] on button "add" at bounding box center [275, 432] width 17 height 13
click at [293, 433] on span "add" at bounding box center [295, 433] width 8 height 10
click at [314, 433] on span "add" at bounding box center [314, 433] width 8 height 10
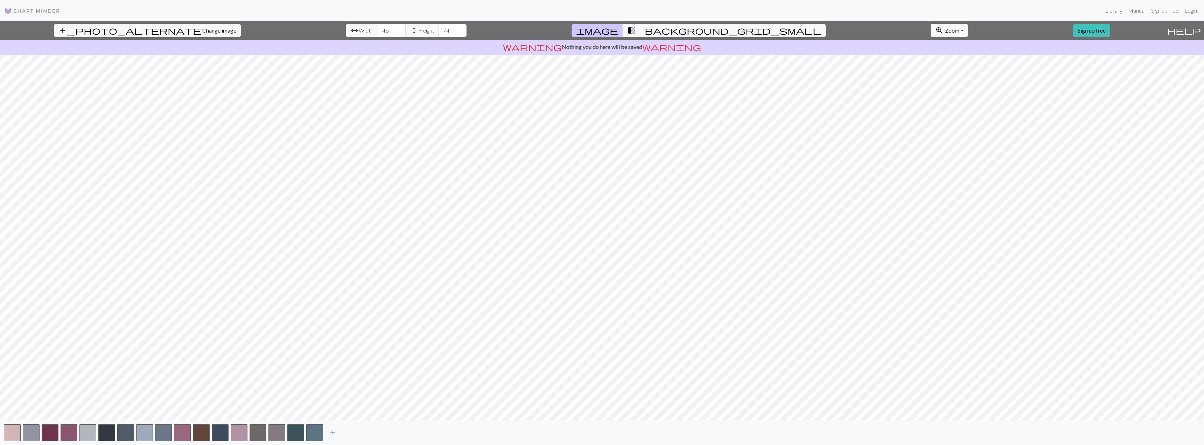
click at [331, 435] on span "add" at bounding box center [333, 433] width 8 height 10
click at [353, 433] on span "add" at bounding box center [351, 433] width 8 height 10
click at [369, 430] on span "add" at bounding box center [370, 433] width 8 height 10
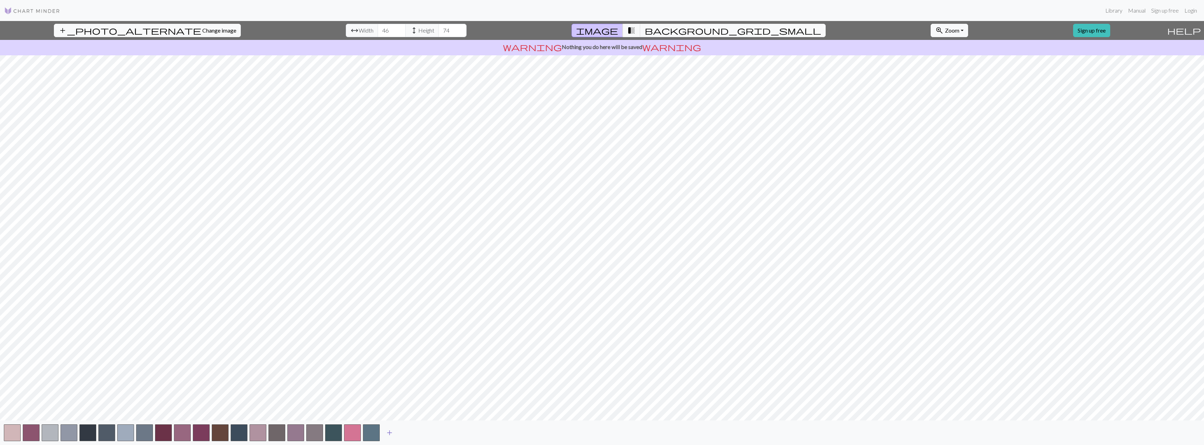
click at [393, 432] on span "add" at bounding box center [389, 433] width 8 height 10
click at [371, 437] on button "button" at bounding box center [371, 432] width 17 height 17
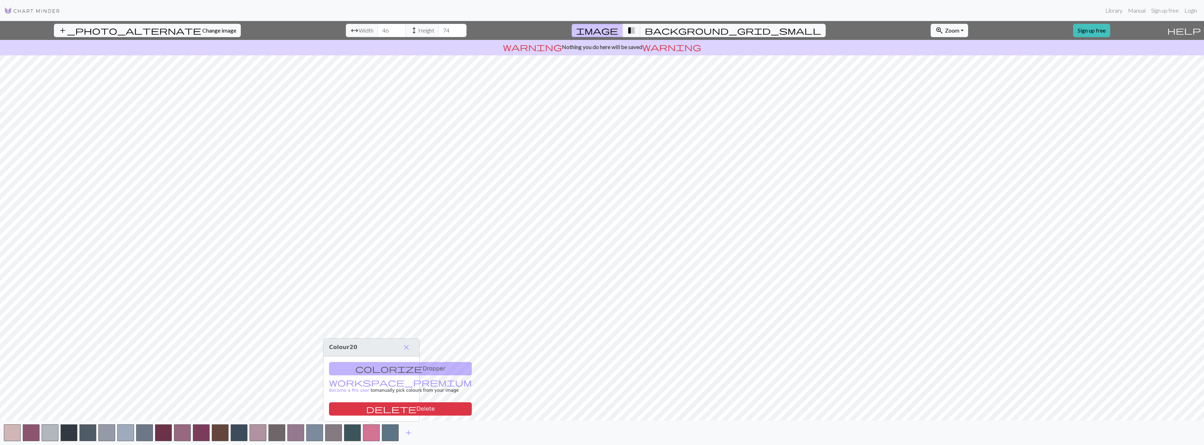
click at [378, 371] on div "colorize Dropper workspace_premium Become a Pro user to manually pick colours f…" at bounding box center [371, 388] width 96 height 65
click at [406, 346] on span "close" at bounding box center [406, 347] width 8 height 10
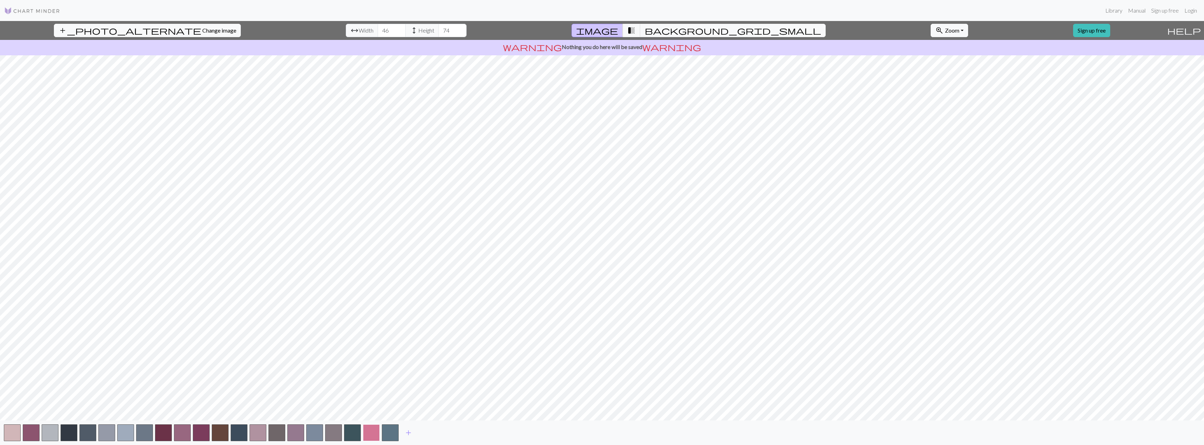
click at [367, 428] on button "button" at bounding box center [371, 432] width 17 height 17
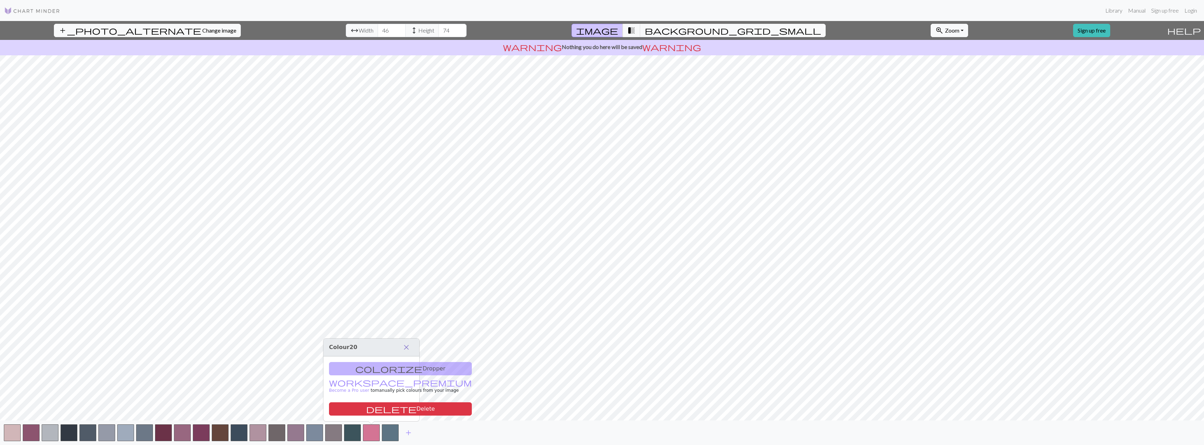
click at [409, 348] on span "close" at bounding box center [406, 347] width 8 height 10
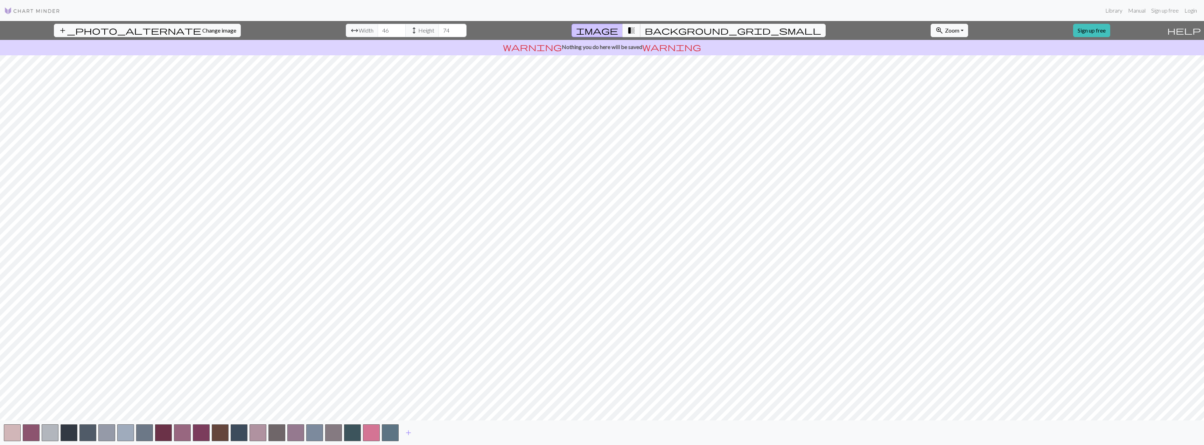
click at [635, 29] on span "transition_fade" at bounding box center [631, 31] width 8 height 10
click at [230, 435] on div "add" at bounding box center [602, 432] width 1204 height 24
click at [224, 434] on button "button" at bounding box center [220, 432] width 17 height 17
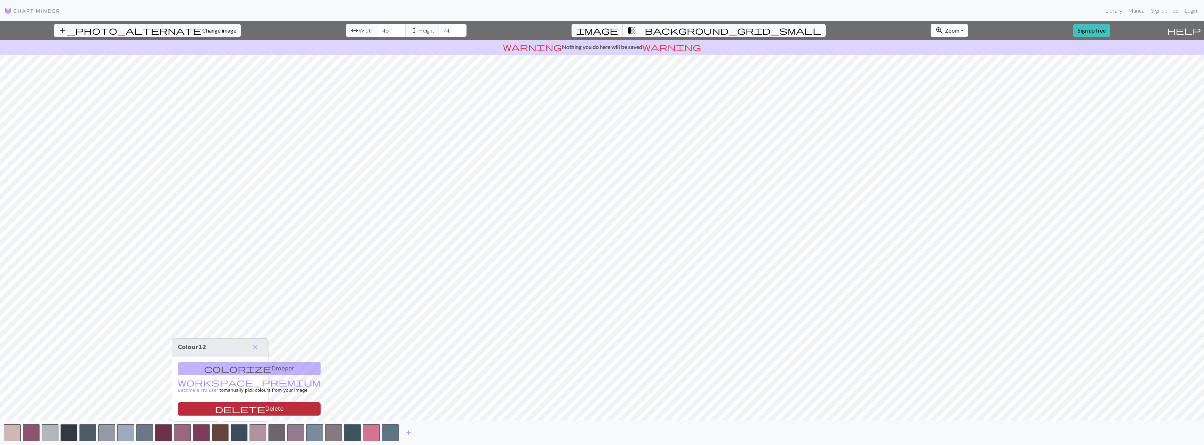
click at [223, 404] on button "delete Delete" at bounding box center [249, 408] width 143 height 13
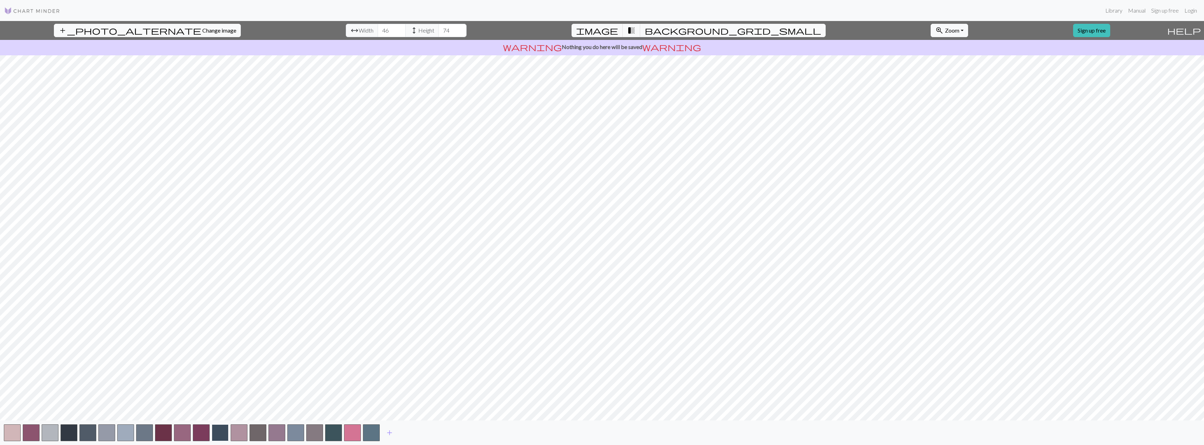
click at [222, 429] on button "button" at bounding box center [220, 432] width 17 height 17
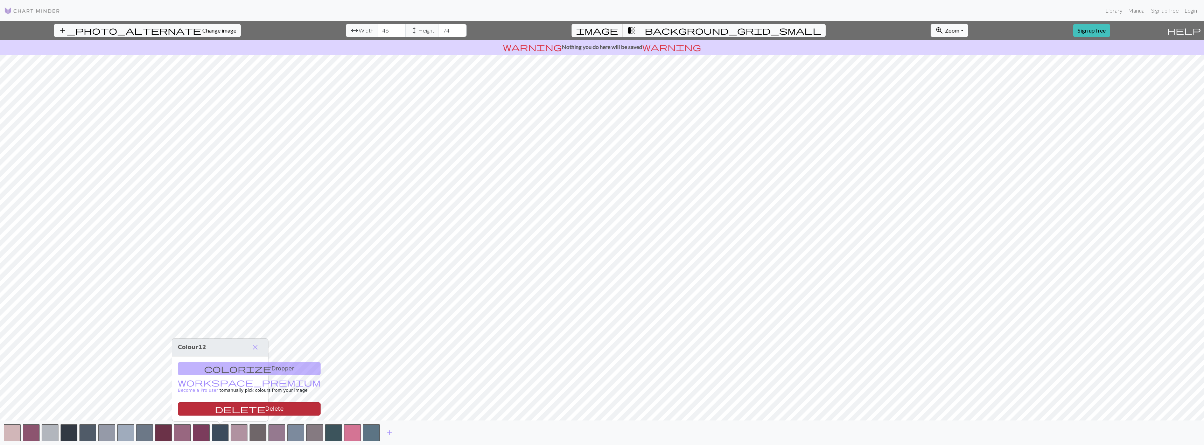
click at [218, 410] on button "delete Delete" at bounding box center [249, 408] width 143 height 13
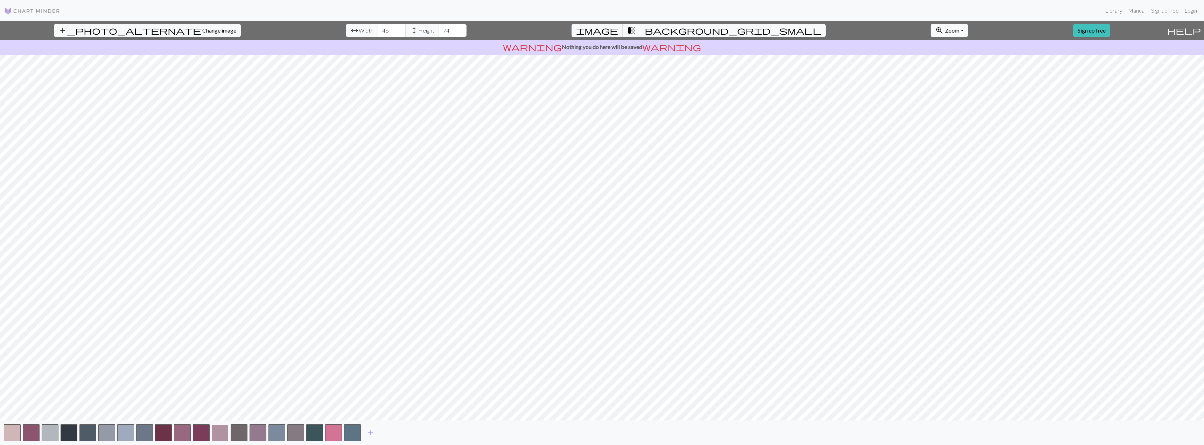
click at [220, 431] on button "button" at bounding box center [220, 432] width 17 height 17
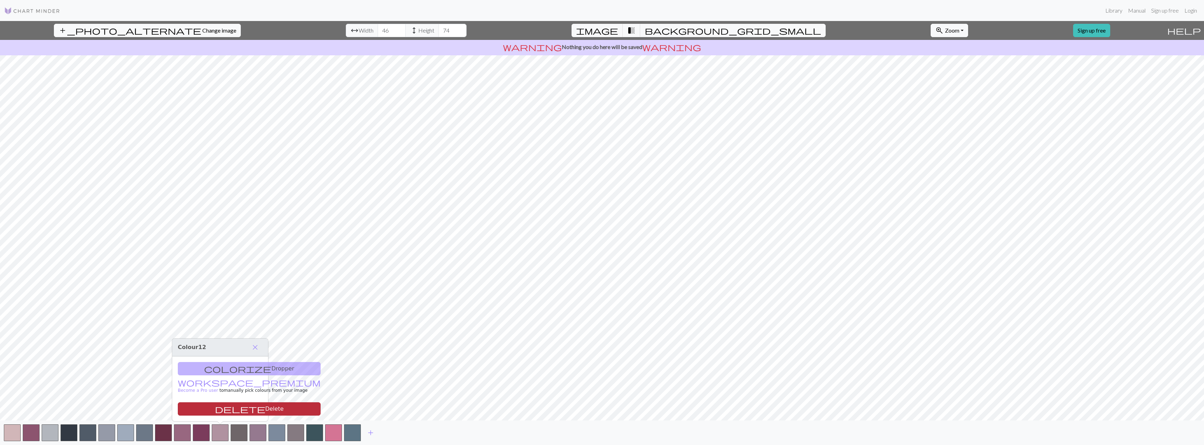
click at [219, 412] on button "delete Delete" at bounding box center [249, 408] width 143 height 13
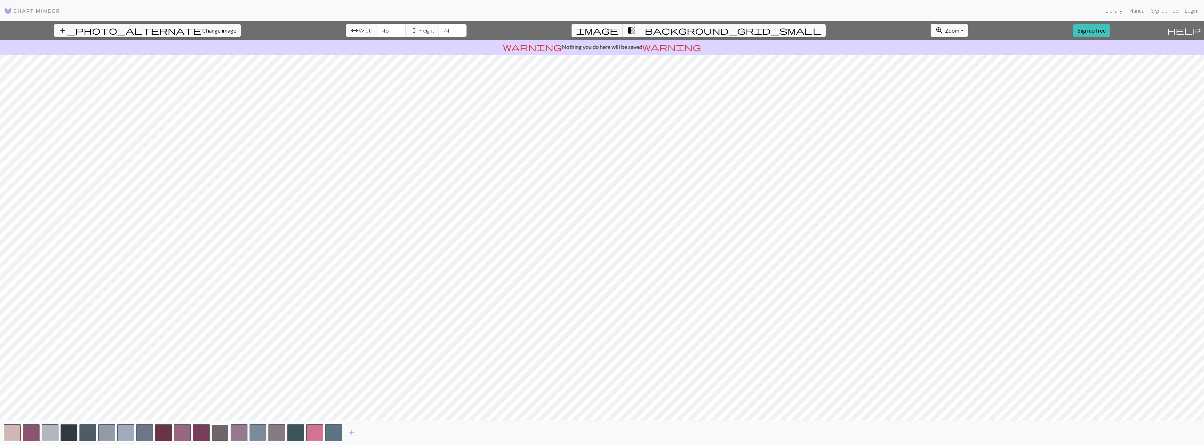
click at [221, 432] on button "button" at bounding box center [220, 432] width 17 height 17
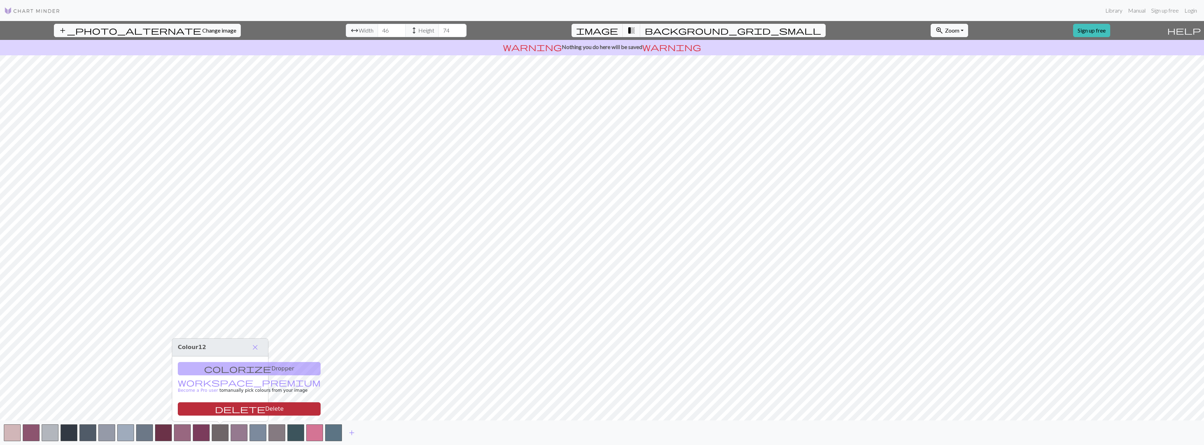
click at [223, 409] on button "delete Delete" at bounding box center [249, 408] width 143 height 13
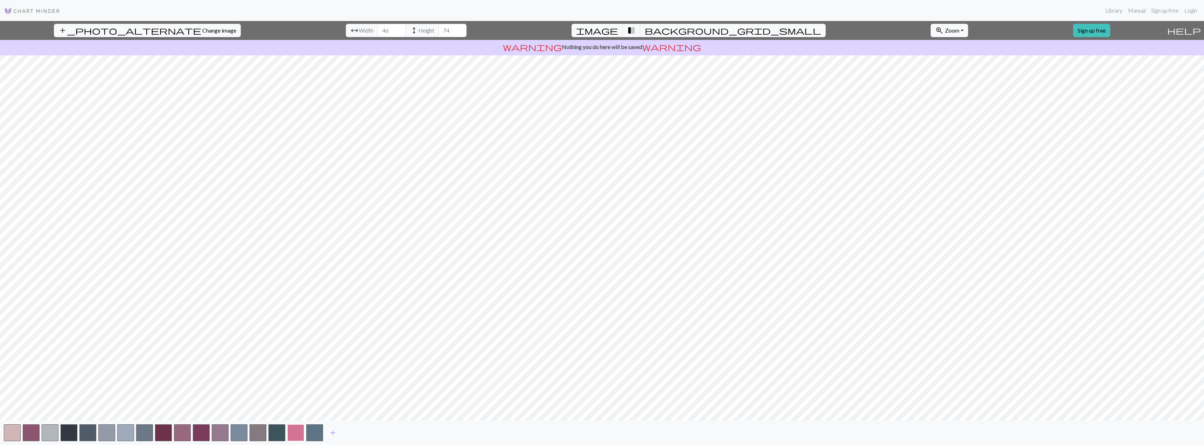
click at [296, 433] on button "button" at bounding box center [295, 432] width 17 height 17
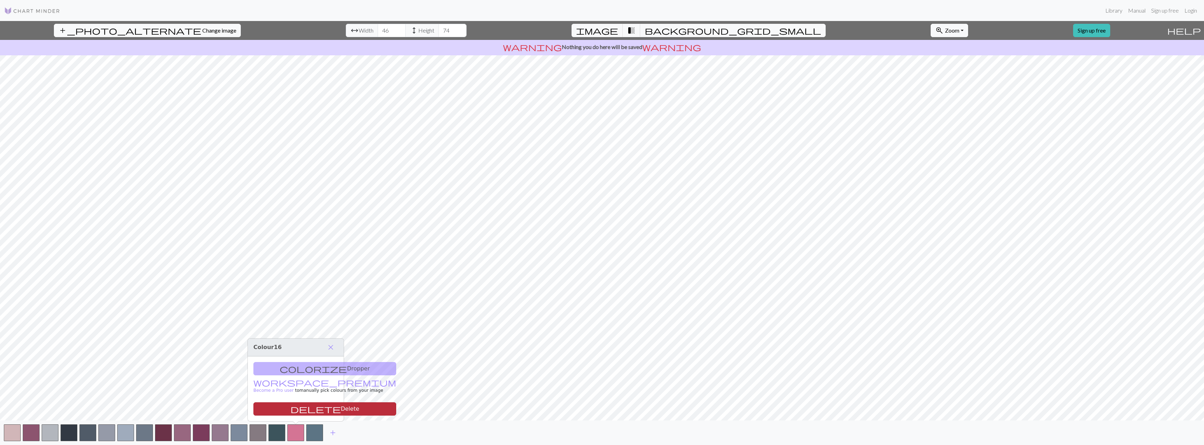
click at [283, 408] on button "delete Delete" at bounding box center [324, 408] width 143 height 13
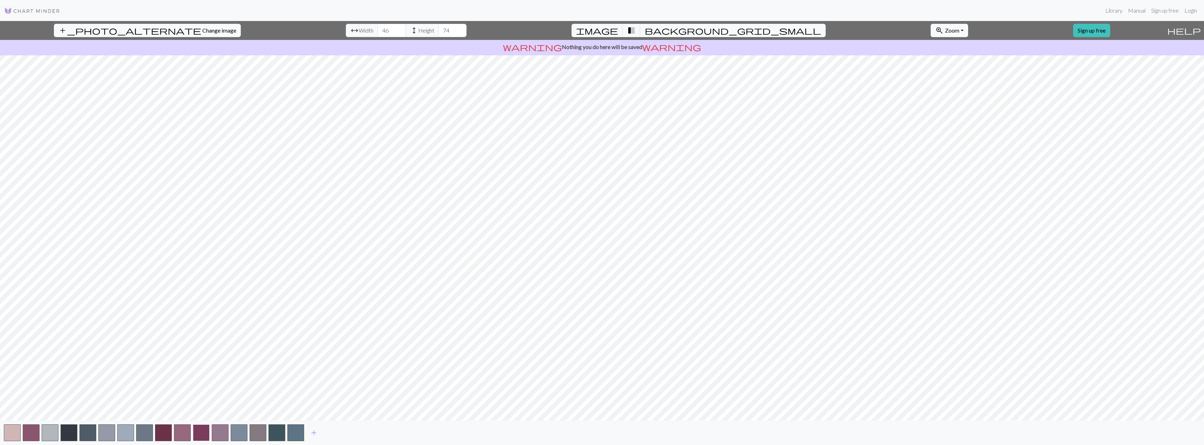
click at [199, 435] on button "button" at bounding box center [201, 432] width 17 height 17
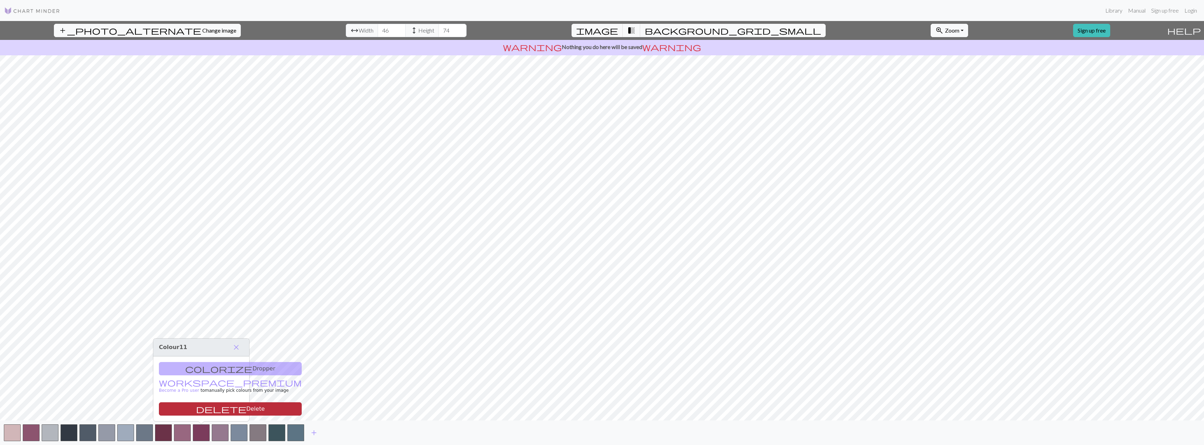
click at [209, 407] on button "delete Delete" at bounding box center [230, 408] width 143 height 13
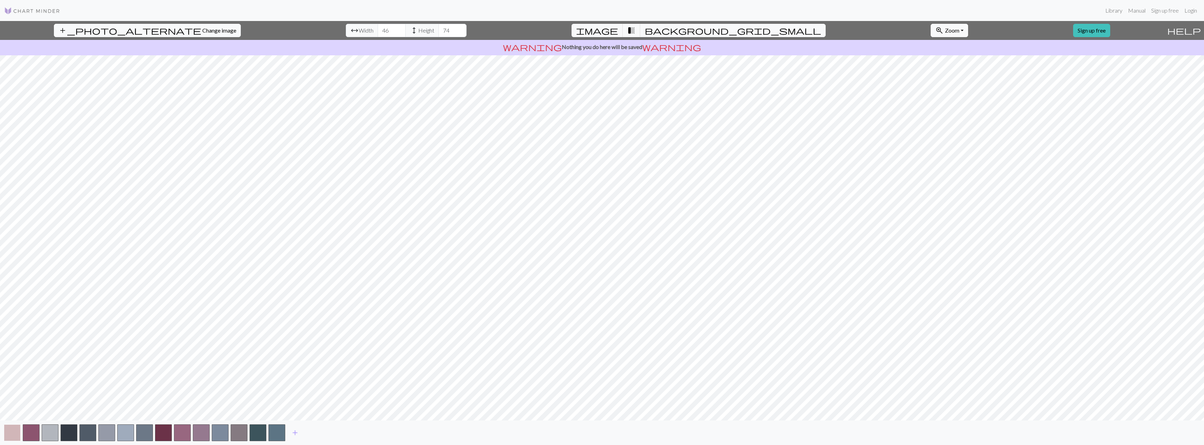
click at [13, 427] on button "button" at bounding box center [12, 432] width 17 height 17
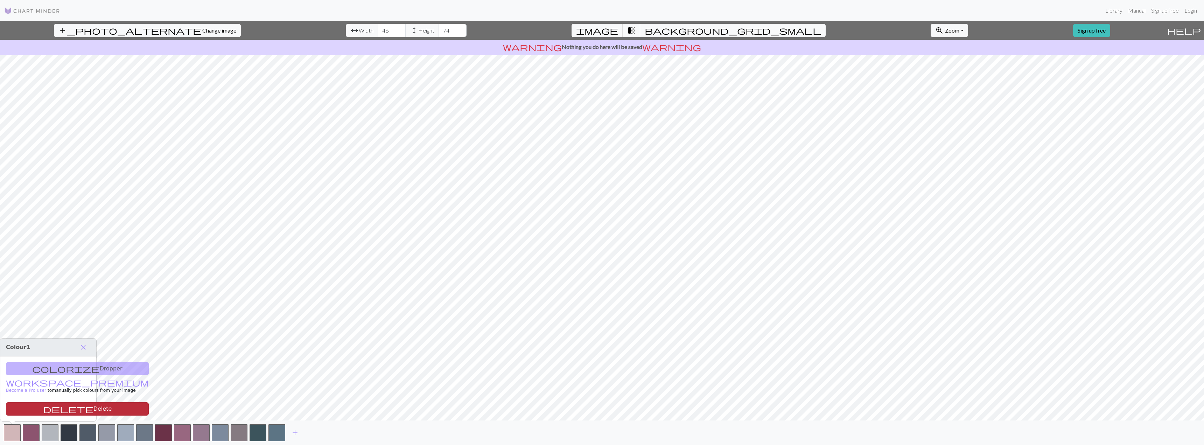
click at [61, 406] on button "delete Delete" at bounding box center [77, 408] width 143 height 13
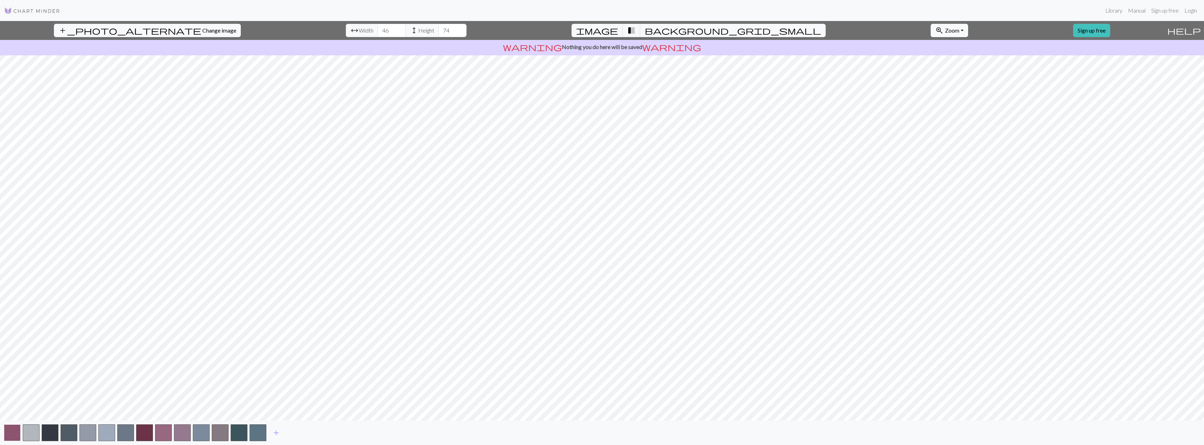
click at [15, 430] on button "button" at bounding box center [12, 432] width 17 height 17
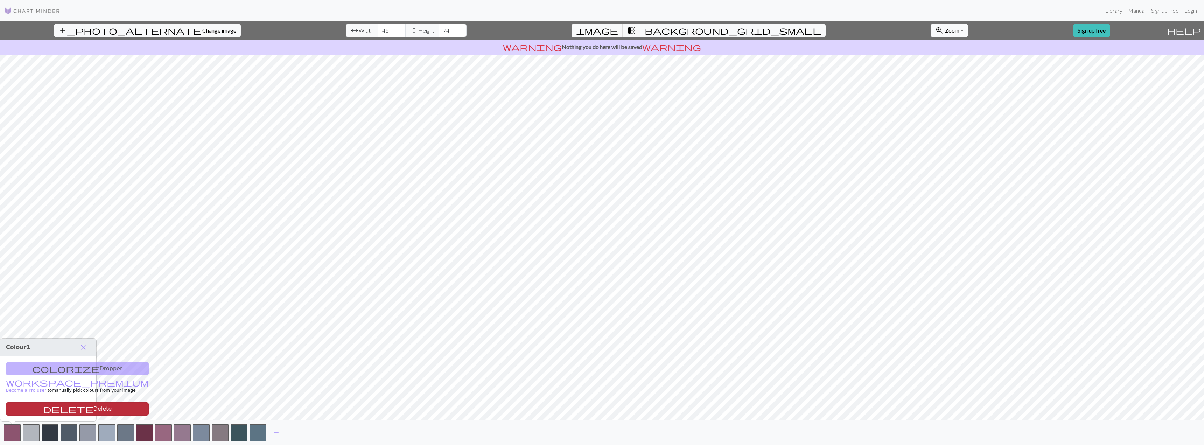
click at [51, 409] on button "delete Delete" at bounding box center [77, 408] width 143 height 13
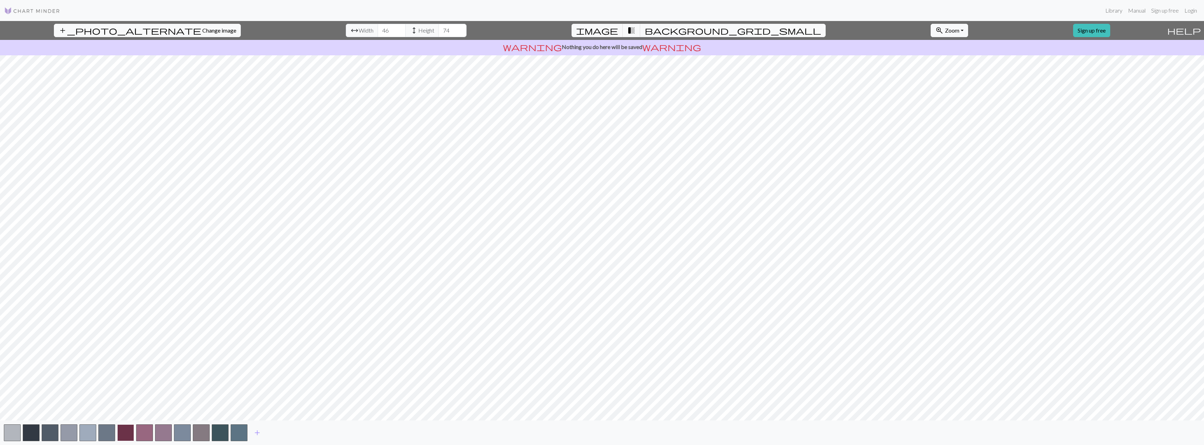
click at [125, 433] on button "button" at bounding box center [125, 432] width 17 height 17
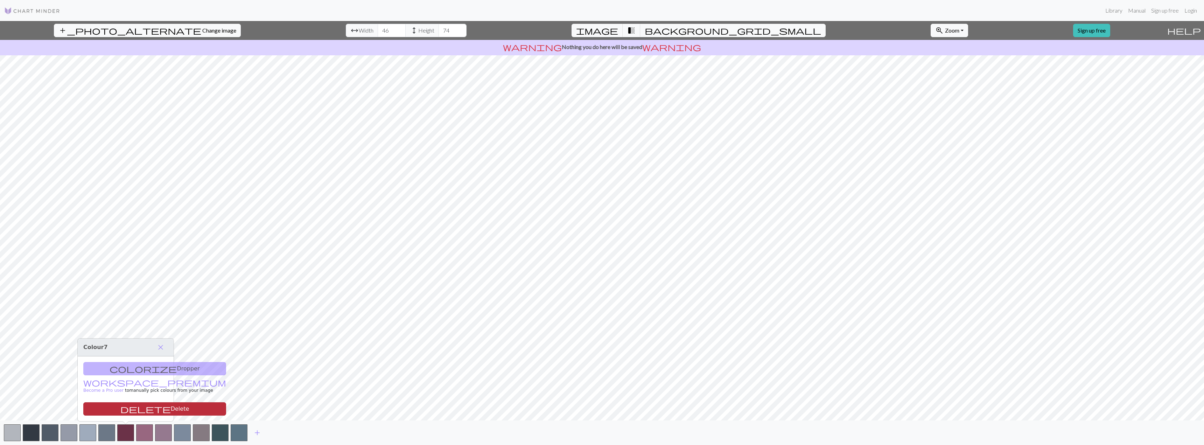
click at [128, 412] on button "delete Delete" at bounding box center [154, 408] width 143 height 13
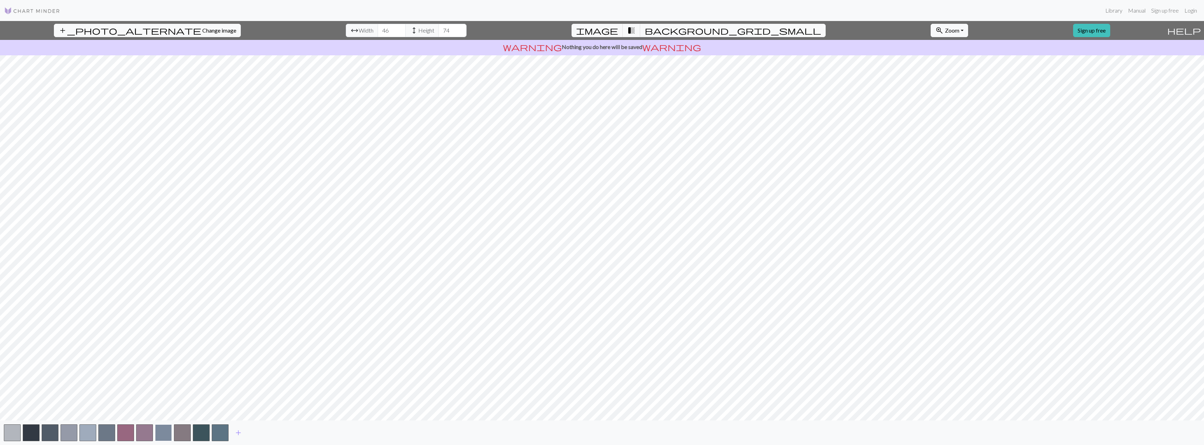
click at [164, 435] on button "button" at bounding box center [163, 432] width 17 height 17
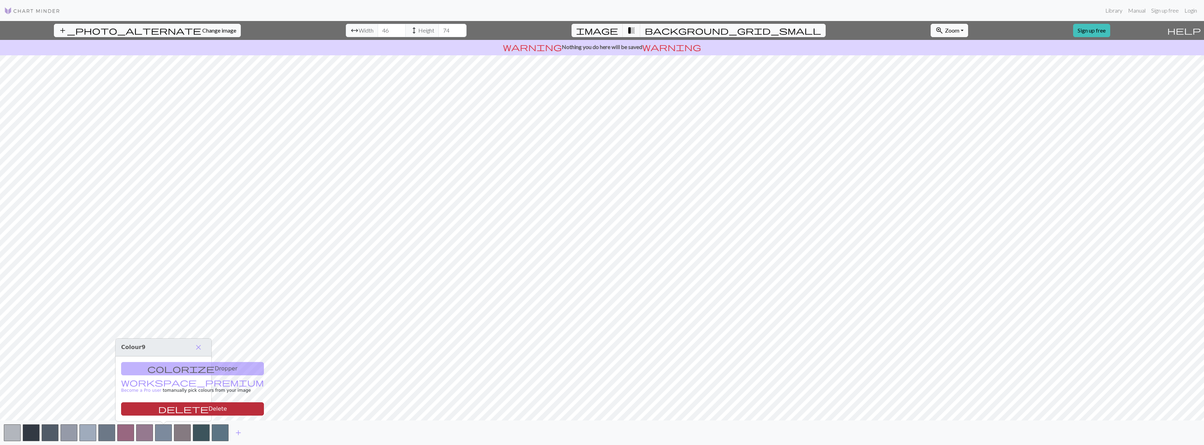
click at [169, 408] on button "delete Delete" at bounding box center [192, 408] width 143 height 13
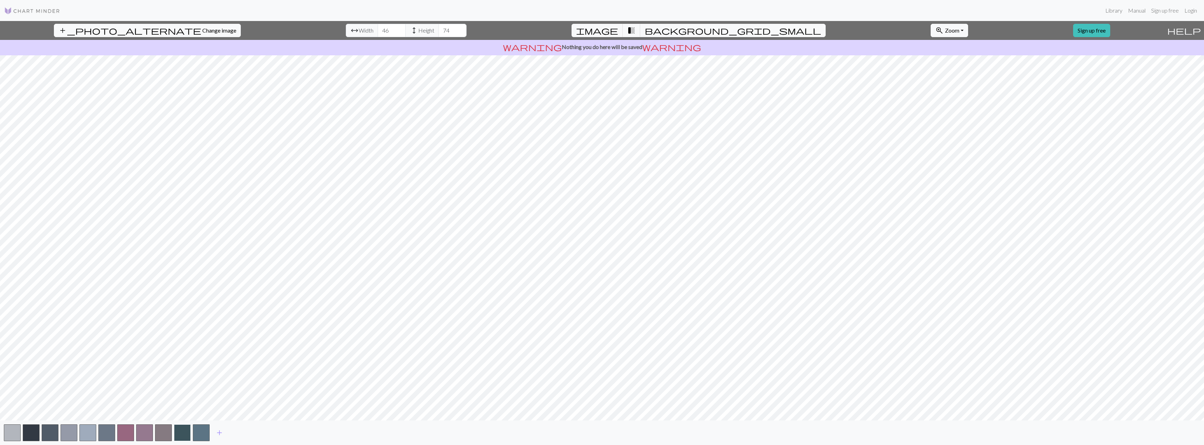
click at [180, 433] on button "button" at bounding box center [182, 432] width 17 height 17
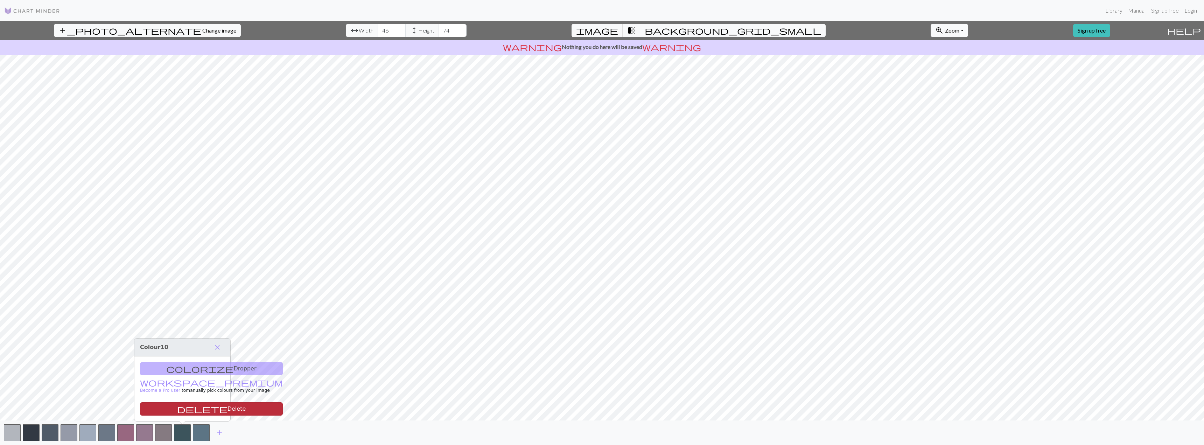
click at [179, 408] on button "delete Delete" at bounding box center [211, 408] width 143 height 13
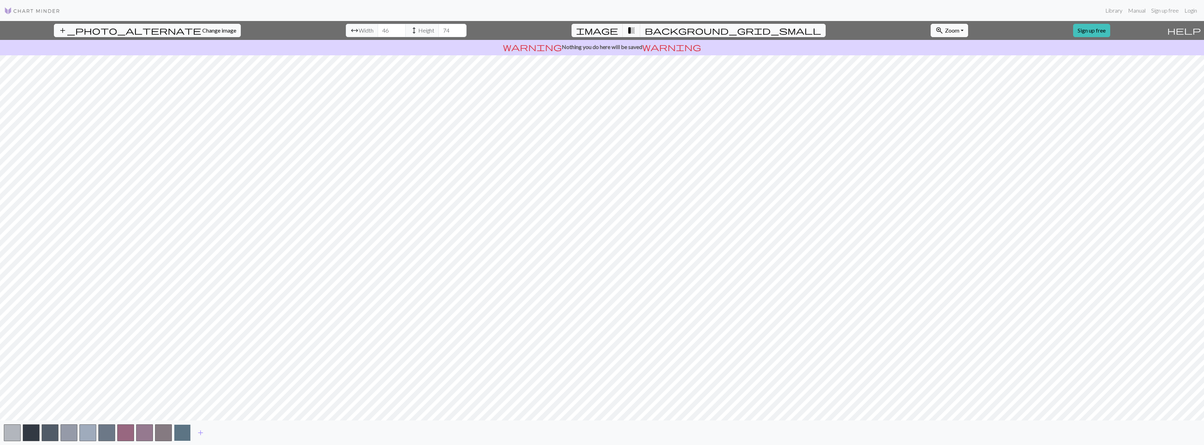
click at [181, 433] on button "button" at bounding box center [182, 432] width 17 height 17
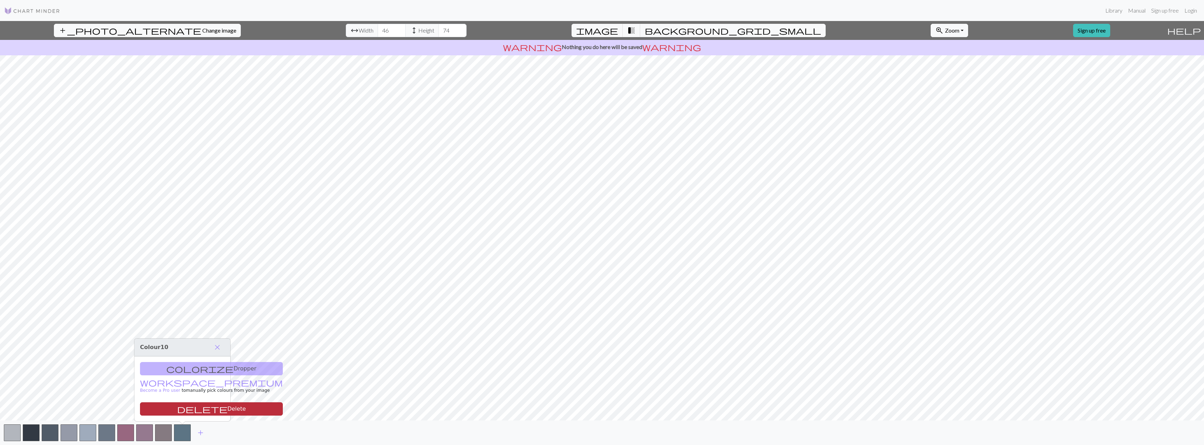
click at [181, 408] on button "delete Delete" at bounding box center [211, 408] width 143 height 13
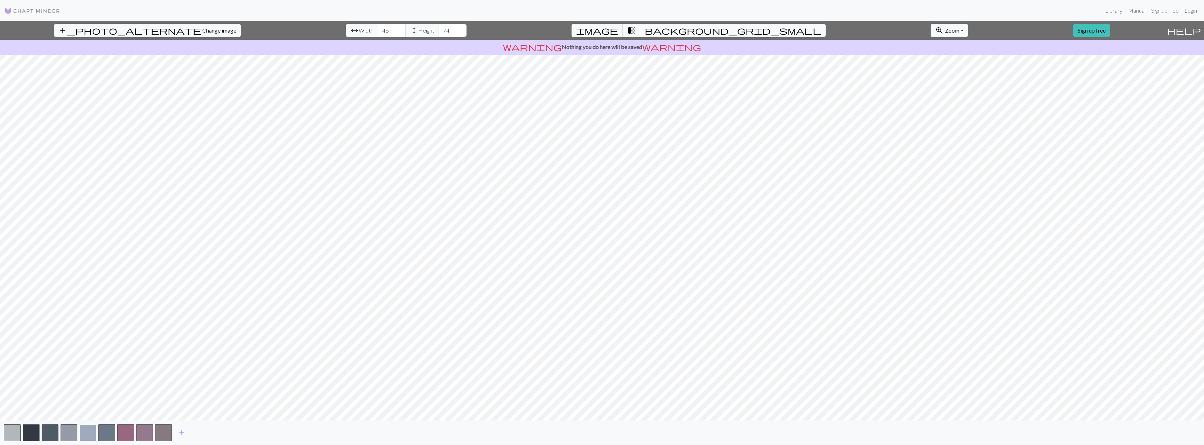
drag, startPoint x: 91, startPoint y: 433, endPoint x: 96, endPoint y: 428, distance: 7.2
click at [90, 433] on button "button" at bounding box center [87, 432] width 17 height 17
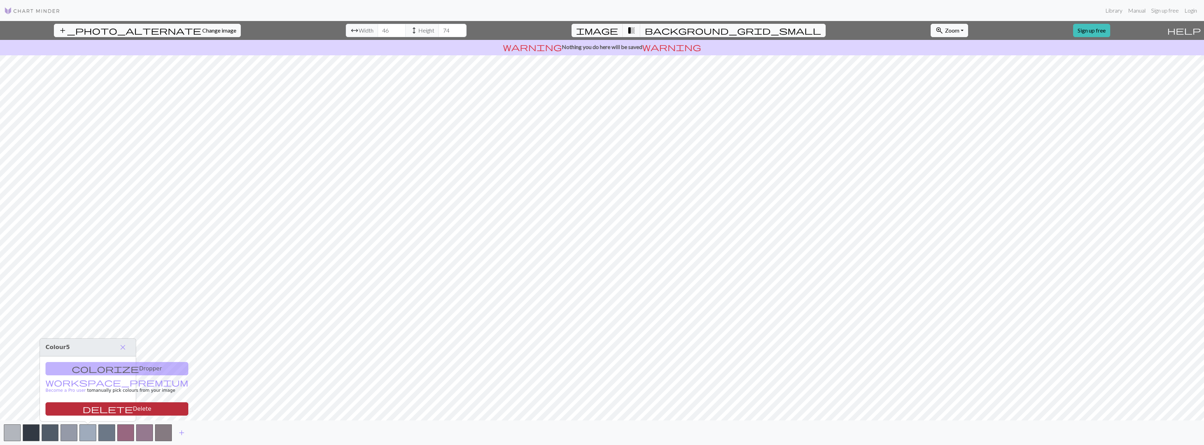
click at [110, 410] on button "delete Delete" at bounding box center [116, 408] width 143 height 13
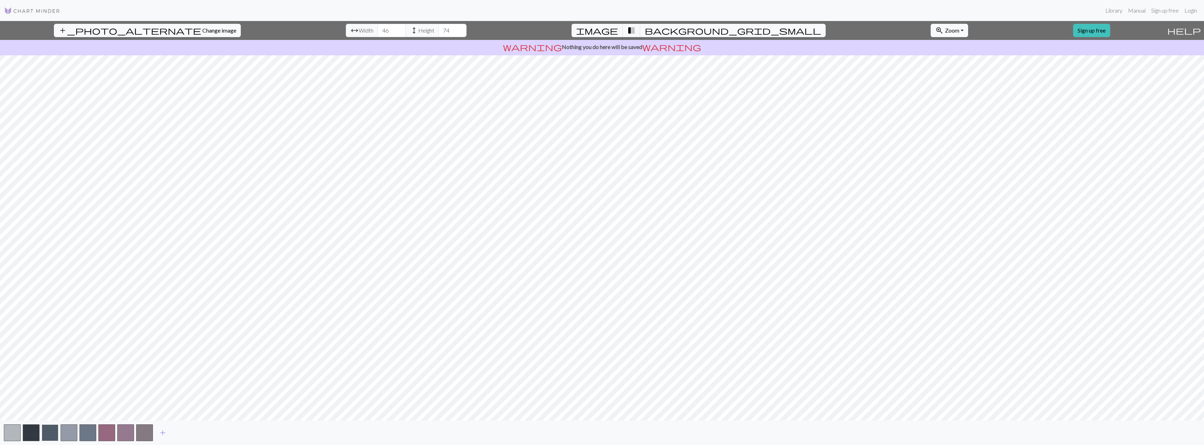
click at [52, 431] on button "button" at bounding box center [50, 432] width 17 height 17
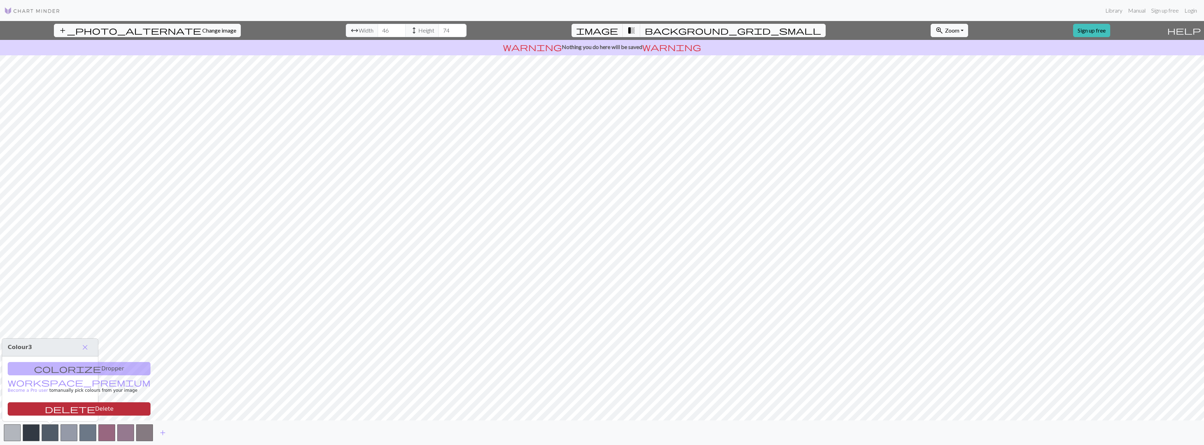
click at [45, 406] on span "delete" at bounding box center [70, 409] width 50 height 10
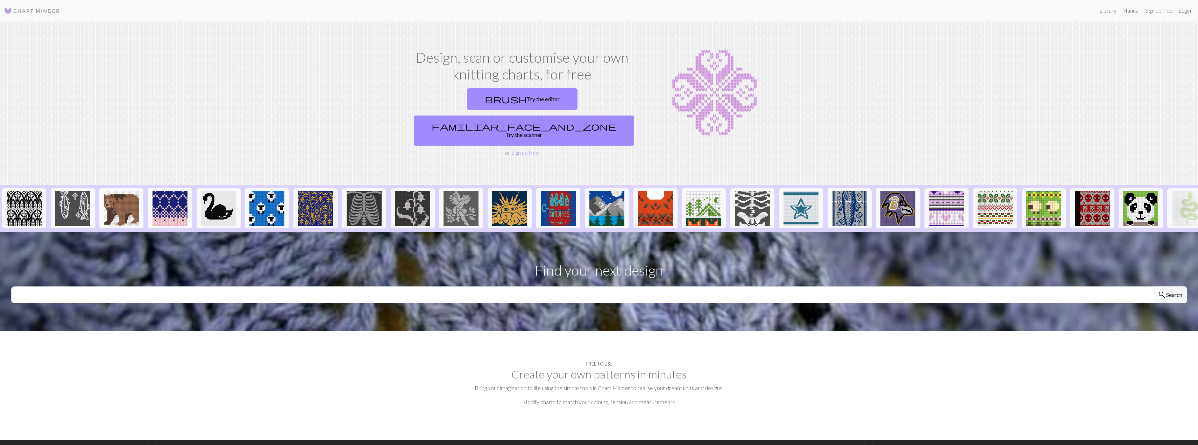
drag, startPoint x: 1164, startPoint y: 210, endPoint x: 1203, endPoint y: 214, distance: 39.0
click at [1198, 214] on html "This website uses cookies to ensure you get the best experience on our website.…" at bounding box center [599, 222] width 1198 height 445
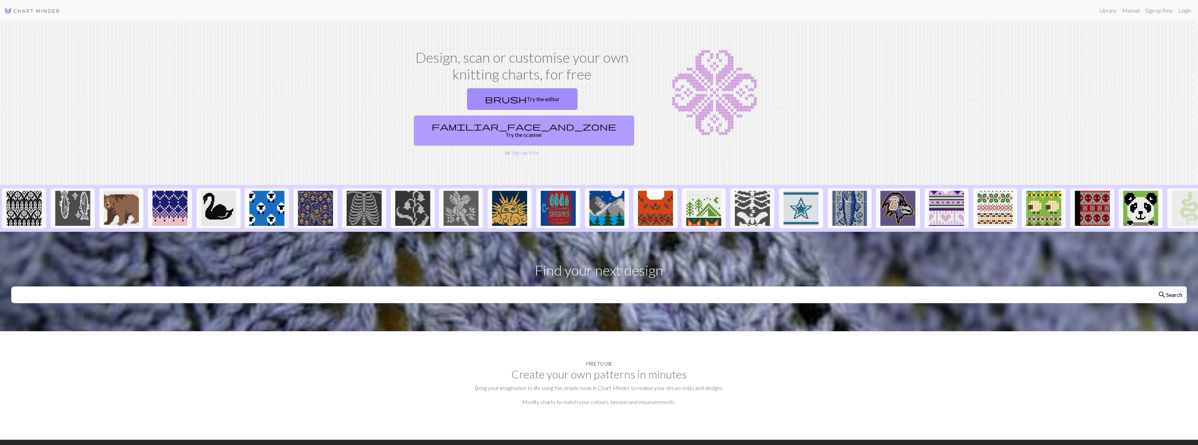
click at [582, 115] on link "familiar_face_and_zone Try the scanner" at bounding box center [524, 130] width 220 height 30
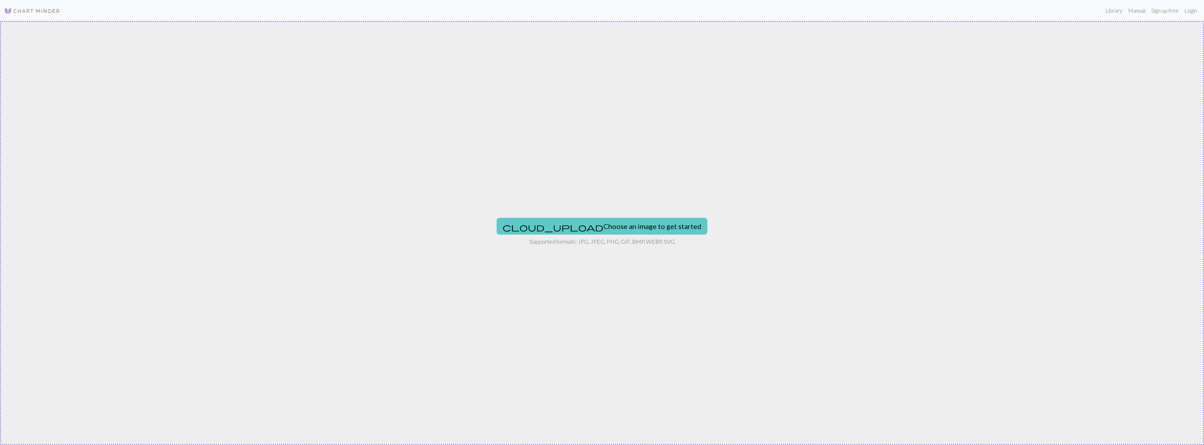
click at [606, 223] on button "cloud_upload Choose an image to get started" at bounding box center [601, 226] width 211 height 17
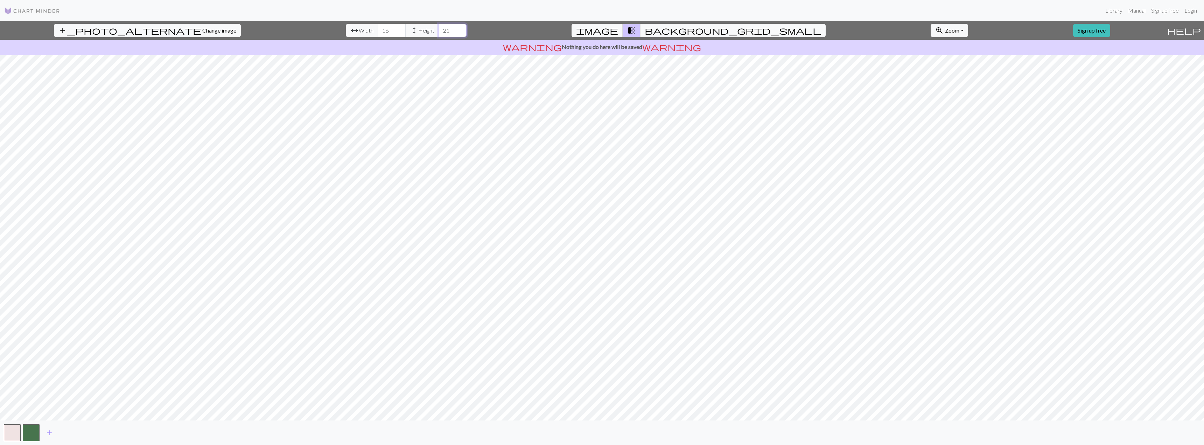
click at [438, 29] on input "21" at bounding box center [452, 30] width 28 height 13
click at [438, 29] on input "22" at bounding box center [452, 30] width 28 height 13
click at [438, 29] on input "23" at bounding box center [452, 30] width 28 height 13
click at [438, 29] on input "24" at bounding box center [452, 30] width 28 height 13
type input "25"
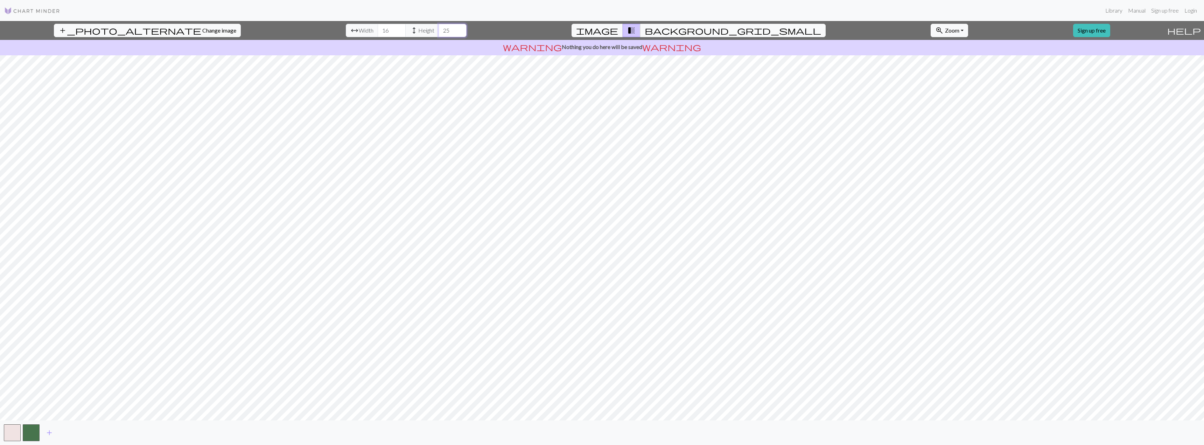
click at [438, 29] on input "25" at bounding box center [452, 30] width 28 height 13
click at [378, 28] on input "17" at bounding box center [392, 30] width 28 height 13
click at [378, 28] on input "18" at bounding box center [392, 30] width 28 height 13
click at [378, 28] on input "19" at bounding box center [392, 30] width 28 height 13
click at [378, 28] on input "20" at bounding box center [392, 30] width 28 height 13
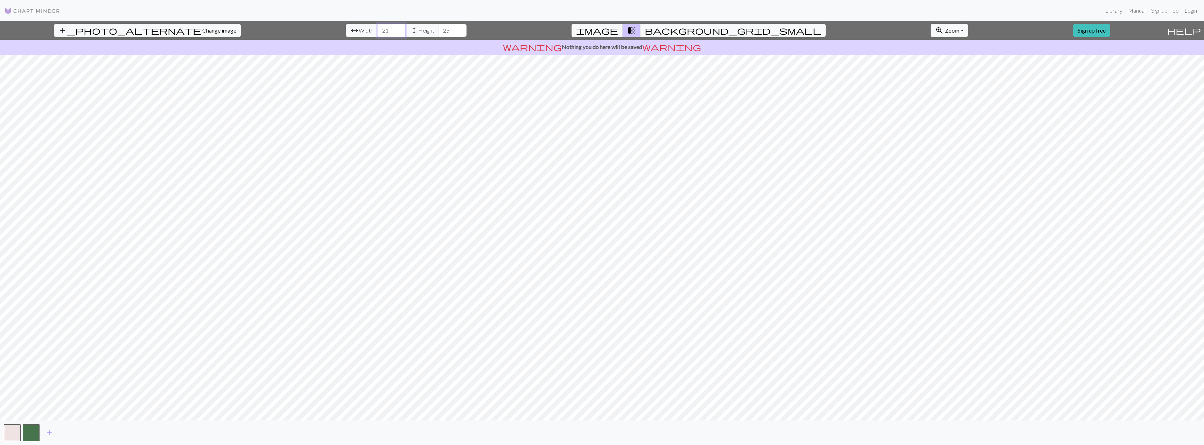
click at [378, 28] on input "21" at bounding box center [392, 30] width 28 height 13
click at [378, 28] on input "22" at bounding box center [392, 30] width 28 height 13
click at [378, 28] on input "23" at bounding box center [392, 30] width 28 height 13
click at [378, 28] on input "24" at bounding box center [392, 30] width 28 height 13
type input "25"
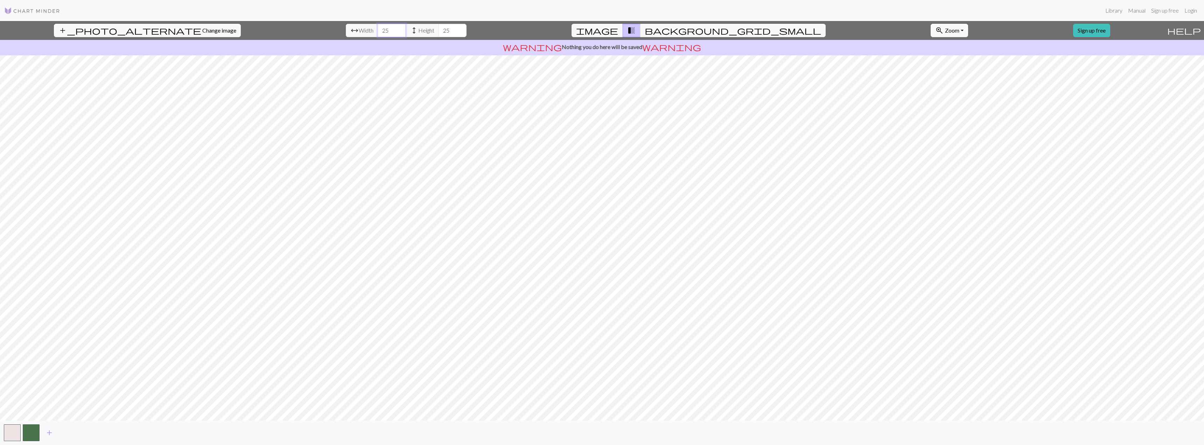
click at [378, 28] on input "25" at bounding box center [392, 30] width 28 height 13
click at [438, 28] on input "26" at bounding box center [452, 30] width 28 height 13
click at [438, 28] on input "27" at bounding box center [452, 30] width 28 height 13
click at [438, 28] on input "28" at bounding box center [452, 30] width 28 height 13
click at [438, 28] on input "29" at bounding box center [452, 30] width 28 height 13
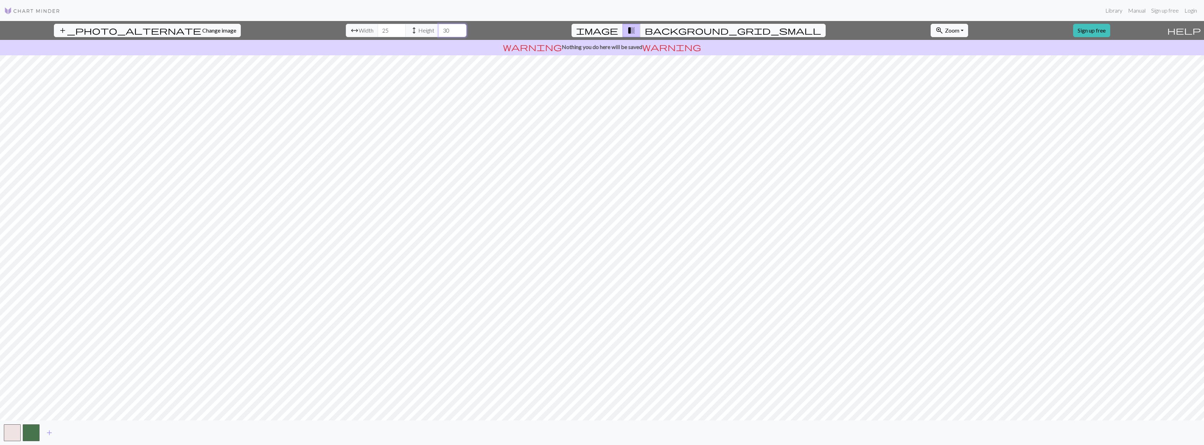
type input "30"
click at [438, 28] on input "30" at bounding box center [452, 30] width 28 height 13
click at [646, 44] on span "warning" at bounding box center [671, 47] width 59 height 10
click at [23, 430] on button "button" at bounding box center [31, 432] width 17 height 17
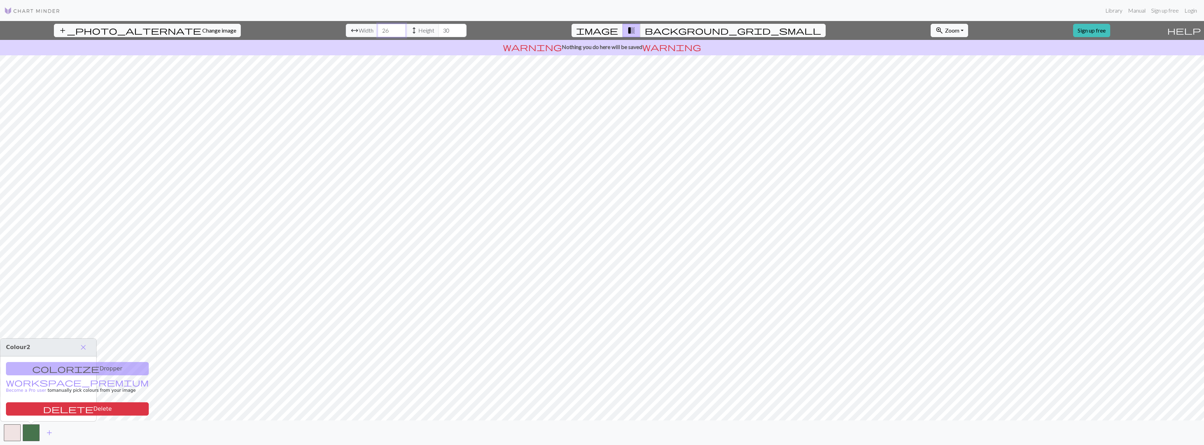
click at [378, 28] on input "26" at bounding box center [392, 30] width 28 height 13
click at [378, 28] on input "27" at bounding box center [392, 30] width 28 height 13
click at [378, 28] on input "28" at bounding box center [392, 30] width 28 height 13
click at [378, 28] on input "29" at bounding box center [392, 30] width 28 height 13
click at [378, 28] on input "30" at bounding box center [392, 30] width 28 height 13
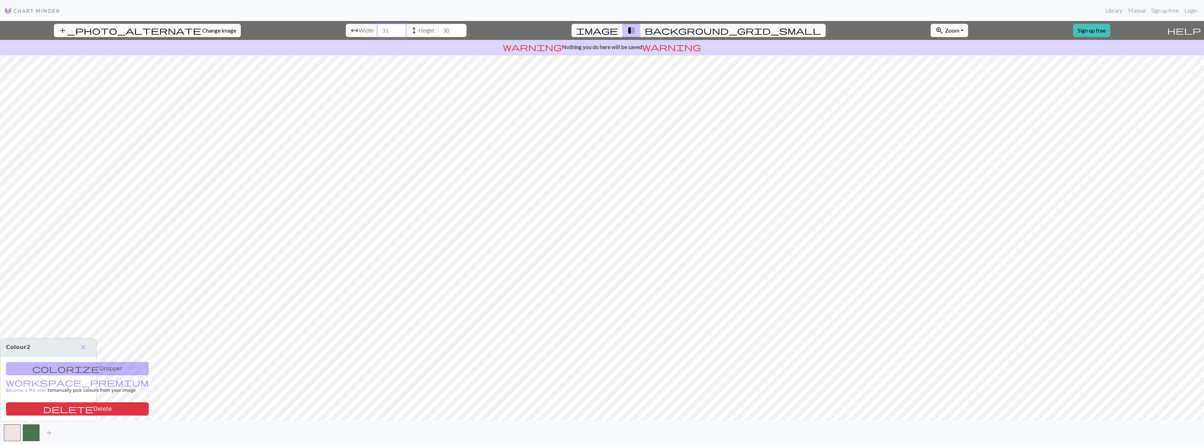
click at [378, 28] on input "31" at bounding box center [392, 30] width 28 height 13
click at [378, 28] on input "32" at bounding box center [392, 30] width 28 height 13
click at [378, 28] on input "33" at bounding box center [392, 30] width 28 height 13
click at [378, 28] on input "34" at bounding box center [392, 30] width 28 height 13
click at [378, 28] on input "35" at bounding box center [392, 30] width 28 height 13
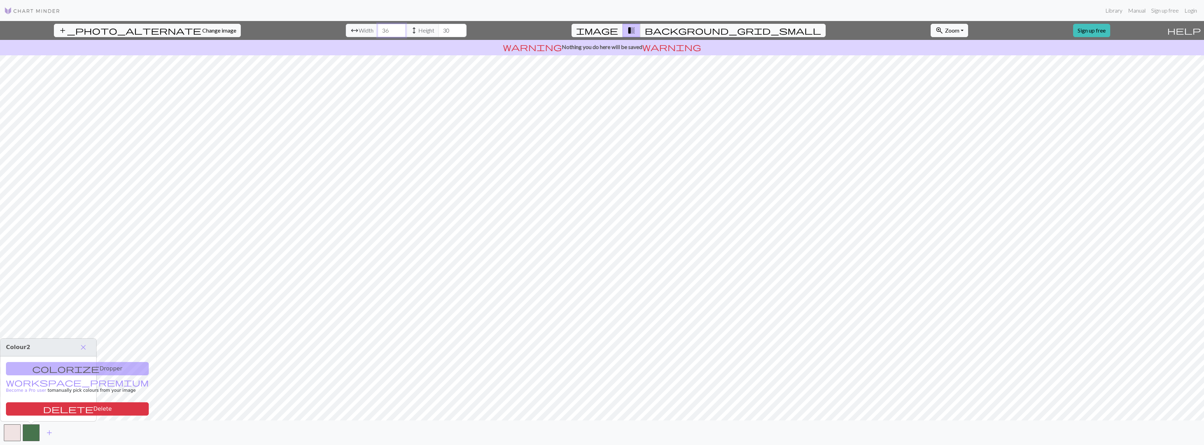
type input "36"
click at [378, 28] on input "36" at bounding box center [392, 30] width 28 height 13
click at [438, 27] on input "31" at bounding box center [452, 30] width 28 height 13
click at [438, 27] on input "32" at bounding box center [452, 30] width 28 height 13
click at [438, 27] on input "33" at bounding box center [452, 30] width 28 height 13
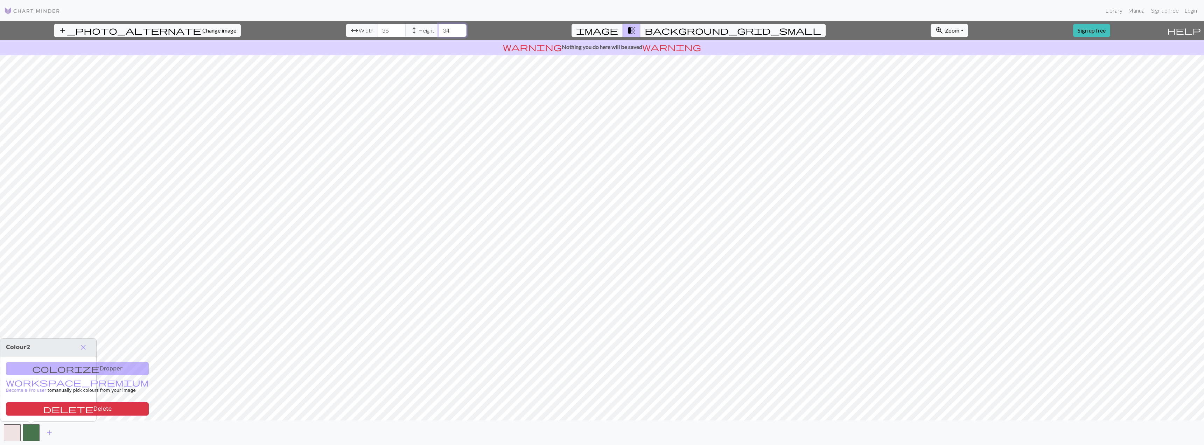
click at [438, 27] on input "34" at bounding box center [452, 30] width 28 height 13
click at [438, 27] on input "35" at bounding box center [452, 30] width 28 height 13
click at [438, 27] on input "36" at bounding box center [452, 30] width 28 height 13
click at [438, 27] on input "37" at bounding box center [452, 30] width 28 height 13
click at [438, 27] on input "38" at bounding box center [452, 30] width 28 height 13
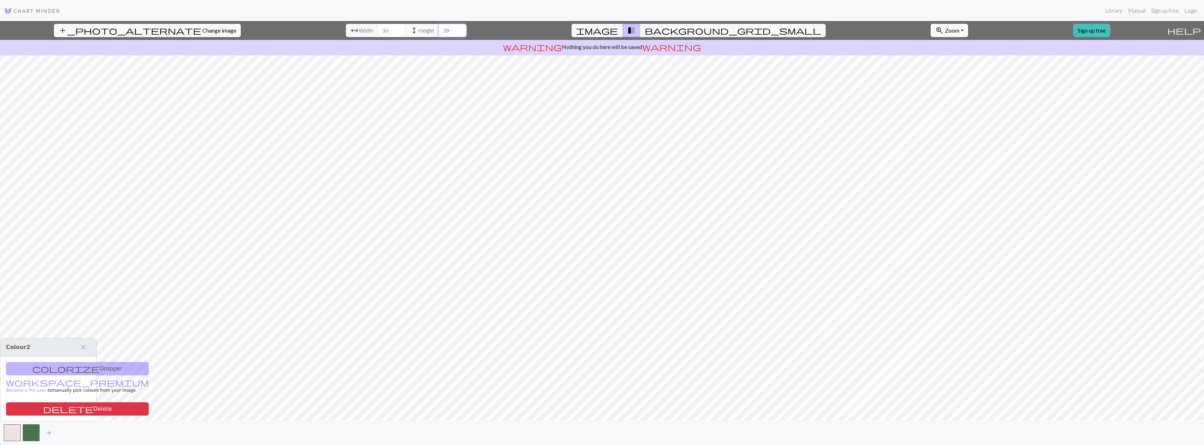
click at [438, 27] on input "39" at bounding box center [452, 30] width 28 height 13
click at [438, 27] on input "40" at bounding box center [452, 30] width 28 height 13
click at [438, 27] on input "41" at bounding box center [452, 30] width 28 height 13
click at [438, 27] on input "42" at bounding box center [452, 30] width 28 height 13
click at [438, 27] on input "43" at bounding box center [452, 30] width 28 height 13
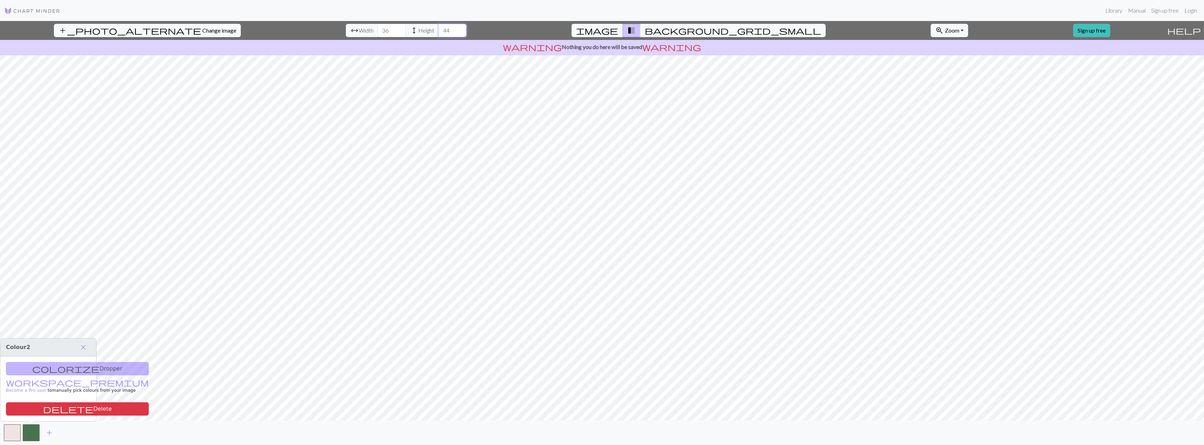
click at [438, 27] on input "44" at bounding box center [452, 30] width 28 height 13
click at [438, 27] on input "45" at bounding box center [452, 30] width 28 height 13
click at [438, 27] on input "46" at bounding box center [452, 30] width 28 height 13
click at [438, 27] on input "47" at bounding box center [452, 30] width 28 height 13
click at [438, 27] on input "48" at bounding box center [452, 30] width 28 height 13
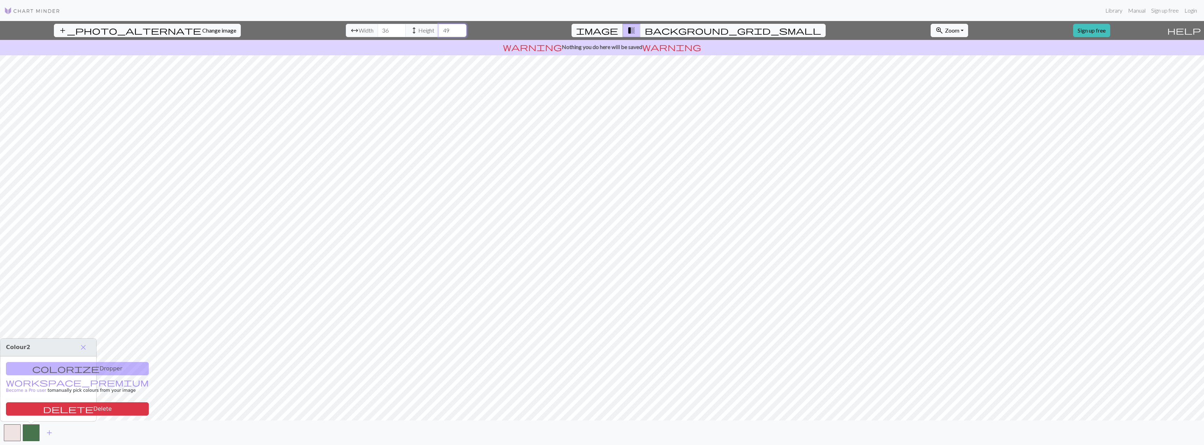
click at [438, 27] on input "50" at bounding box center [452, 30] width 28 height 13
click at [438, 27] on input "51" at bounding box center [452, 30] width 28 height 13
click at [438, 27] on input "52" at bounding box center [452, 30] width 28 height 13
type input "53"
click at [438, 27] on input "53" at bounding box center [452, 30] width 28 height 13
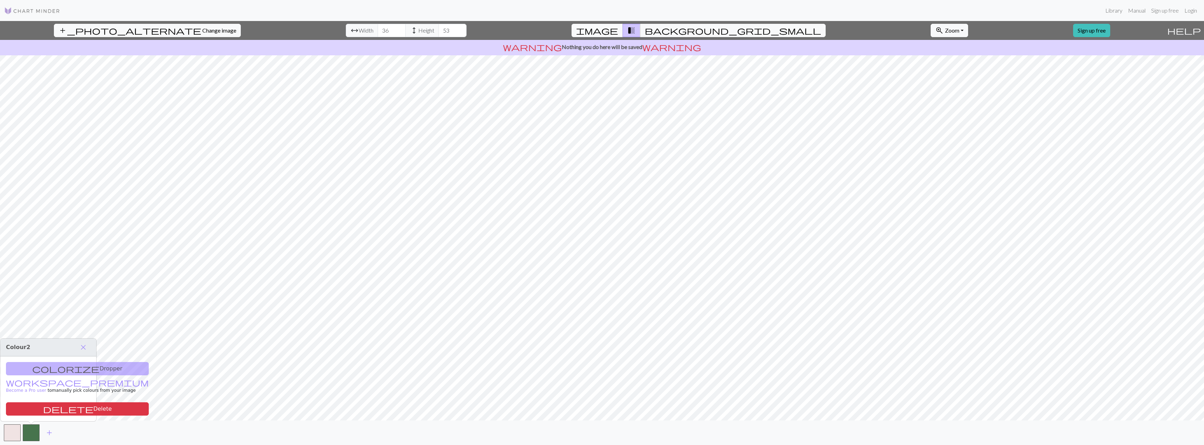
click at [618, 30] on span "image" at bounding box center [597, 31] width 42 height 10
click at [635, 32] on span "transition_fade" at bounding box center [631, 31] width 8 height 10
click at [665, 29] on span "background_grid_small" at bounding box center [732, 31] width 176 height 10
click at [635, 26] on span "transition_fade" at bounding box center [631, 31] width 8 height 10
